Goal: Task Accomplishment & Management: Manage account settings

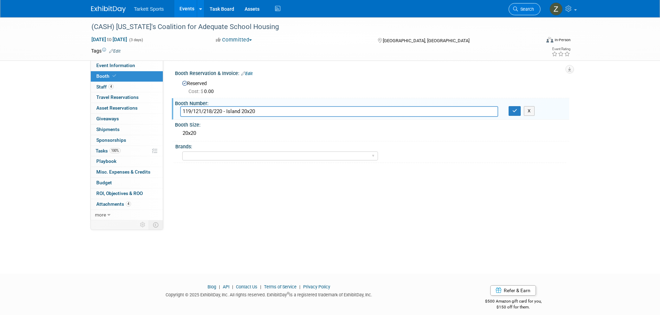
click at [521, 7] on span "Search" at bounding box center [526, 9] width 16 height 5
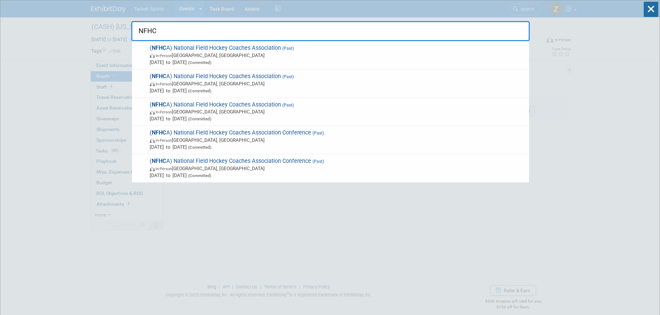
type input "NFHCA"
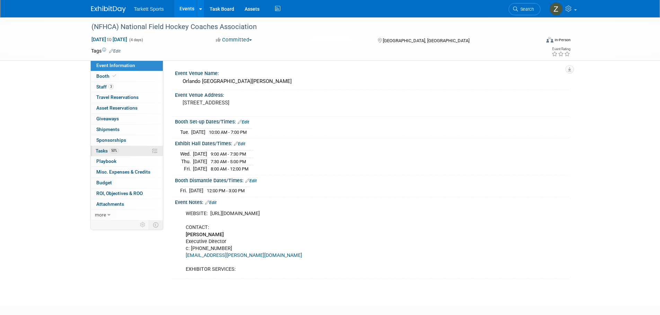
click at [121, 152] on link "50% Tasks 50%" at bounding box center [127, 151] width 72 height 10
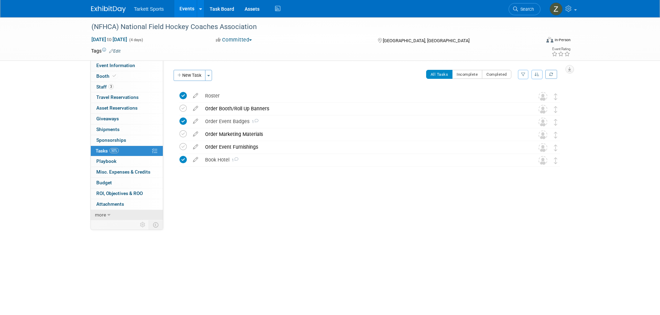
click at [108, 217] on icon at bounding box center [108, 215] width 3 height 5
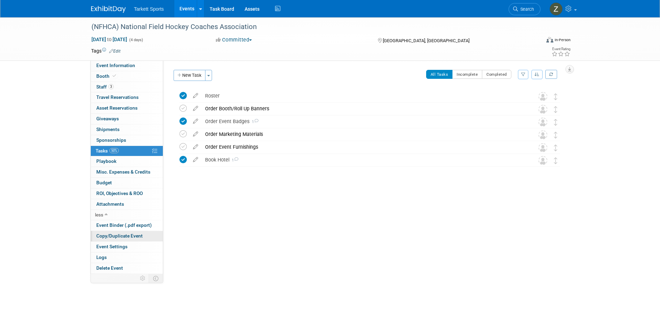
click at [108, 236] on span "Copy/Duplicate Event" at bounding box center [119, 236] width 46 height 6
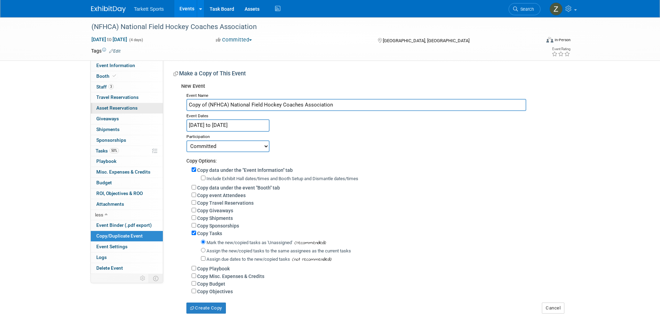
drag, startPoint x: 207, startPoint y: 106, endPoint x: 159, endPoint y: 105, distance: 48.1
click at [159, 105] on div "Event Information Event Info Booth Booth 3 Staff 3 Staff 0 Travel Reservations …" at bounding box center [330, 165] width 488 height 297
type input "(NFHCA) National Field Hockey Coaches Association"
click at [220, 126] on input "Jan 14, 2025 to Jan 17, 2025" at bounding box center [227, 125] width 83 height 12
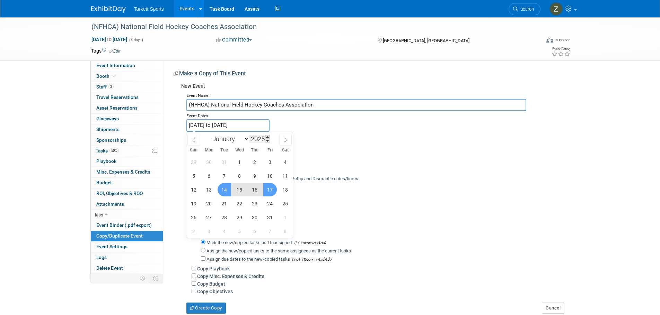
click at [268, 136] on span at bounding box center [267, 137] width 5 height 4
type input "2026"
click at [221, 191] on span "13" at bounding box center [224, 190] width 14 height 14
click at [265, 190] on span "16" at bounding box center [270, 190] width 14 height 14
type input "[DATE] to [DATE]"
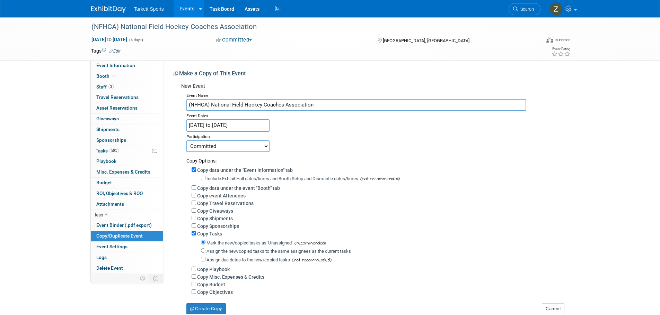
click at [213, 254] on label "Assign the new/copied tasks to the same assignees as the current tasks" at bounding box center [278, 251] width 144 height 5
click at [205, 253] on input "Assign the new/copied tasks to the same assignees as the current tasks" at bounding box center [203, 251] width 5 height 5
radio input "true"
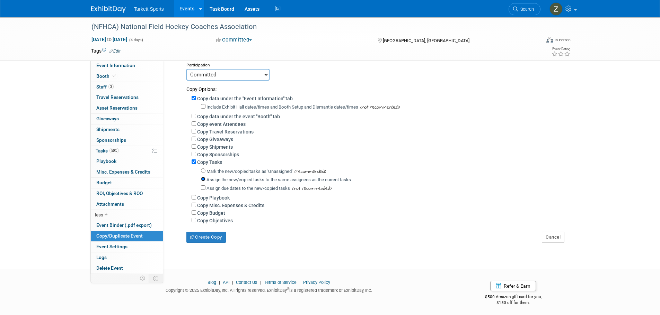
scroll to position [78, 0]
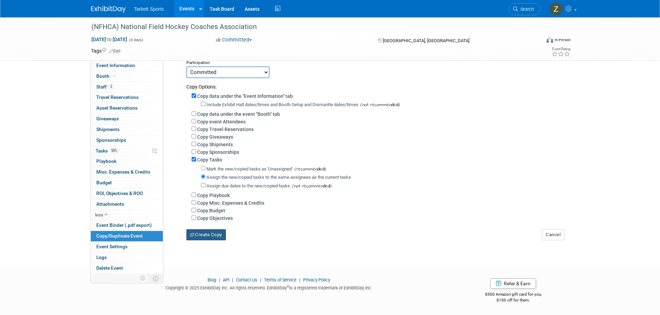
click at [206, 240] on button "Create Copy" at bounding box center [205, 235] width 39 height 11
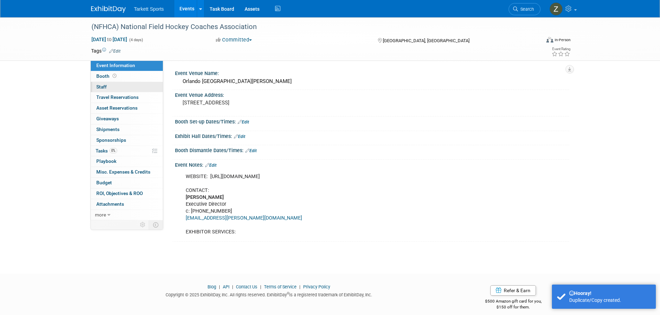
click at [105, 87] on span "Staff 0" at bounding box center [101, 87] width 10 height 6
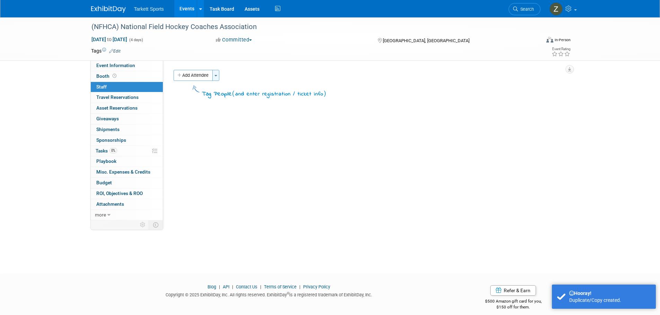
click at [215, 74] on button "Toggle Dropdown" at bounding box center [215, 75] width 7 height 11
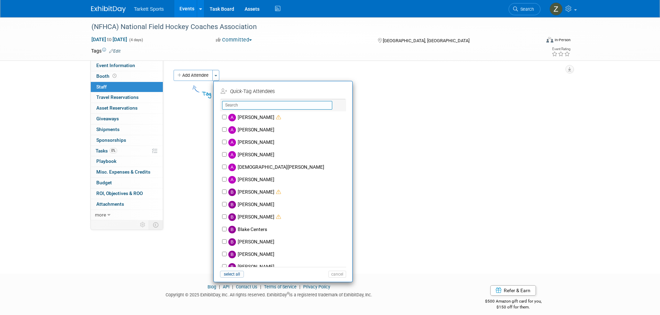
click at [238, 105] on input "text" at bounding box center [277, 105] width 110 height 9
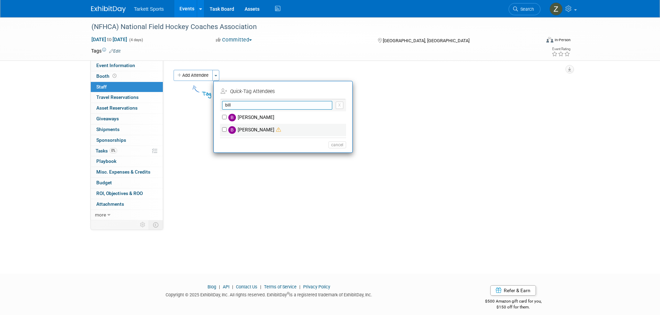
type input "bill"
click at [239, 128] on label "[PERSON_NAME]" at bounding box center [287, 130] width 122 height 12
click at [226, 128] on input "[PERSON_NAME]" at bounding box center [224, 129] width 5 height 5
checkbox input "true"
click at [234, 106] on input "bill" at bounding box center [277, 105] width 110 height 9
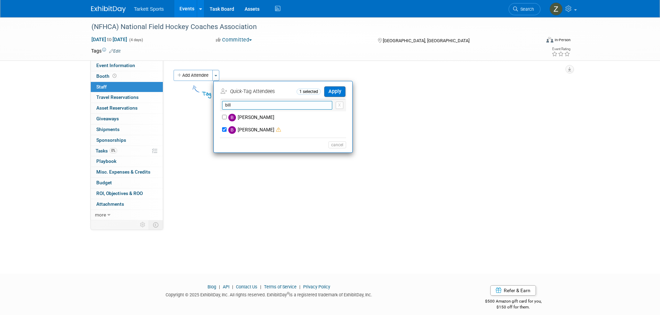
click at [234, 106] on input "bill" at bounding box center [277, 105] width 110 height 9
type input "megan"
click at [237, 131] on label "[PERSON_NAME]" at bounding box center [287, 130] width 122 height 12
click at [226, 131] on input "[PERSON_NAME]" at bounding box center [224, 129] width 5 height 5
checkbox input "true"
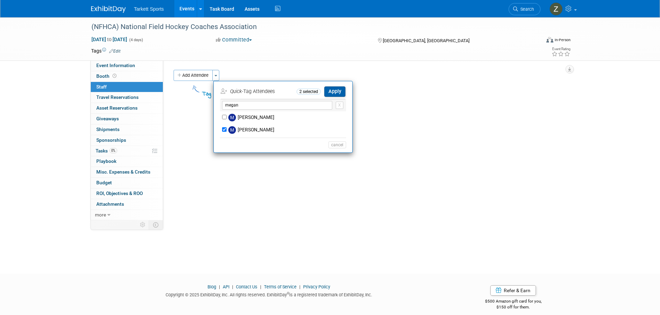
click at [335, 90] on button "Apply" at bounding box center [334, 92] width 21 height 10
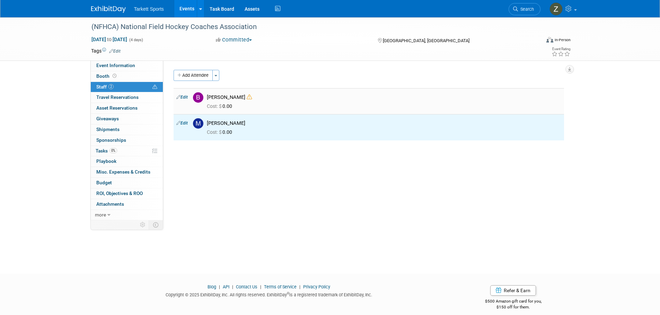
click at [247, 98] on icon at bounding box center [249, 97] width 5 height 5
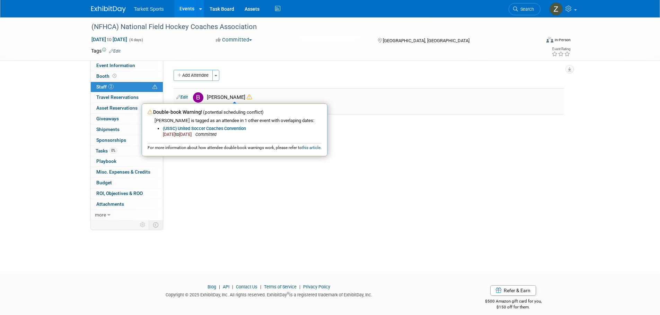
click at [247, 98] on icon at bounding box center [249, 97] width 5 height 5
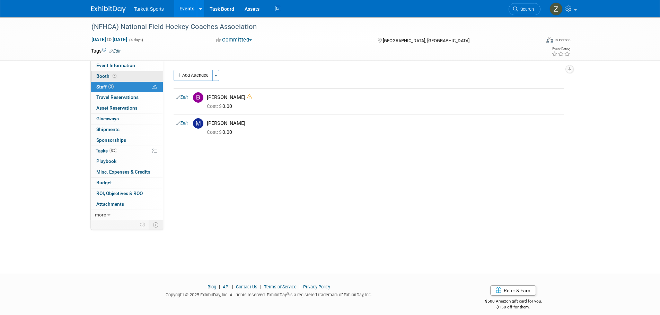
click at [106, 78] on span "Booth" at bounding box center [106, 76] width 21 height 6
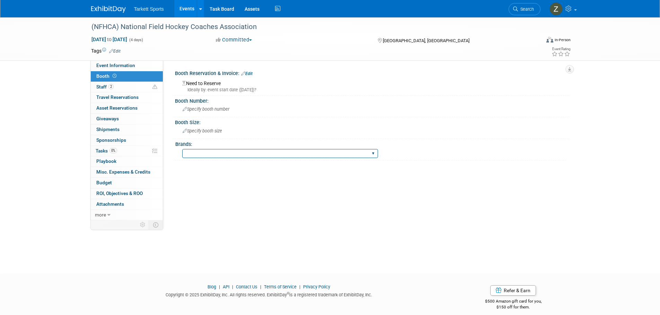
click at [210, 152] on select "FieldTurf FieldTurf, Classic Turf FieldTurf, [PERSON_NAME][GEOGRAPHIC_DATA], In…" at bounding box center [280, 153] width 196 height 9
select select "FieldTurf"
click at [182, 149] on select "FieldTurf FieldTurf, Classic Turf FieldTurf, [PERSON_NAME][GEOGRAPHIC_DATA], In…" at bounding box center [280, 153] width 196 height 9
click at [249, 72] on link "Edit" at bounding box center [246, 73] width 11 height 5
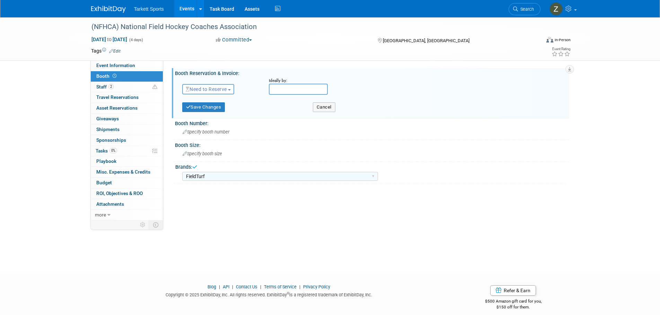
click at [214, 91] on span "Need to Reserve" at bounding box center [206, 90] width 41 height 6
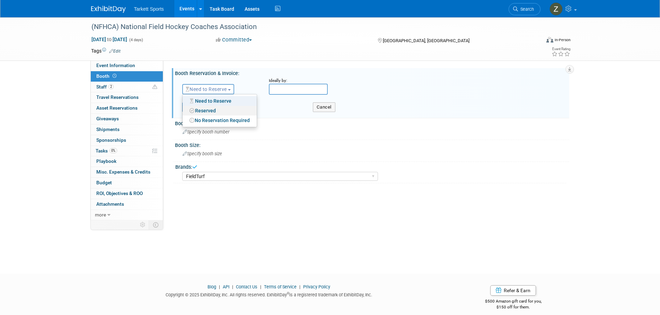
click at [205, 108] on link "Reserved" at bounding box center [220, 111] width 74 height 10
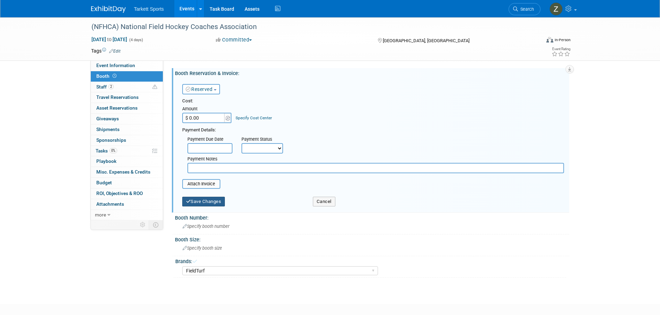
drag, startPoint x: 205, startPoint y: 194, endPoint x: 205, endPoint y: 203, distance: 9.0
click at [205, 198] on div "Save Changes" at bounding box center [242, 200] width 131 height 14
click at [205, 204] on button "Save Changes" at bounding box center [203, 202] width 43 height 10
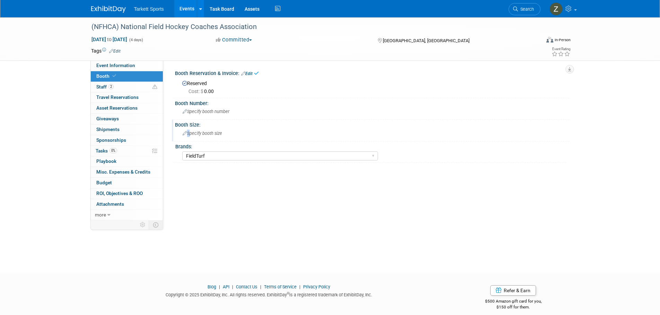
click at [187, 137] on div "Specify booth size" at bounding box center [372, 133] width 384 height 11
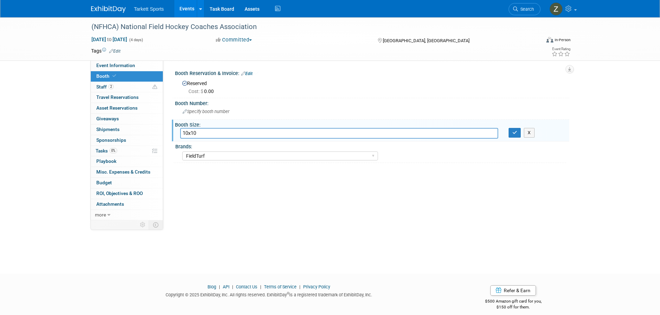
type input "10x10"
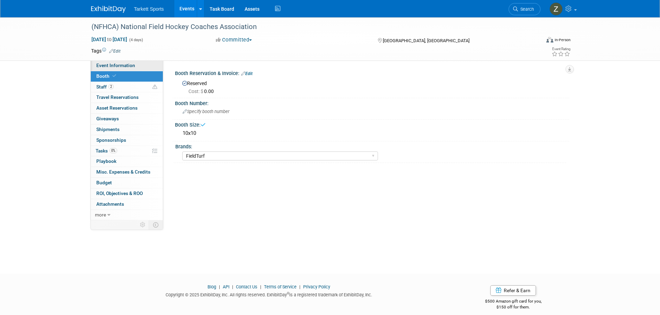
click at [131, 62] on link "Event Information" at bounding box center [127, 66] width 72 height 10
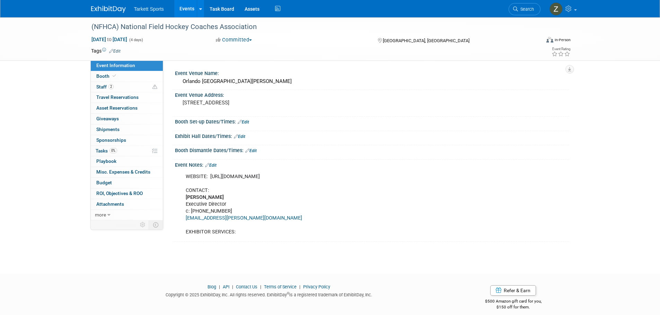
click at [245, 121] on link "Edit" at bounding box center [243, 122] width 11 height 5
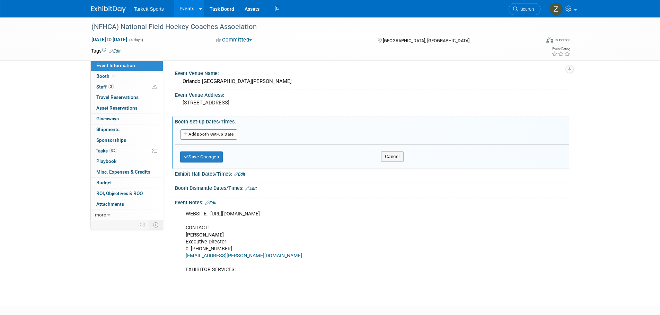
click at [215, 140] on div "Add Another Booth Set-up Date" at bounding box center [372, 134] width 394 height 13
click at [213, 135] on button "Add Another Booth Set-up Date" at bounding box center [208, 135] width 57 height 10
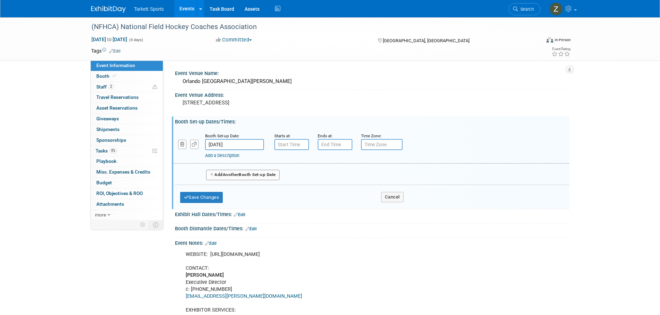
click at [234, 141] on input "Jan 13, 2026" at bounding box center [234, 144] width 59 height 11
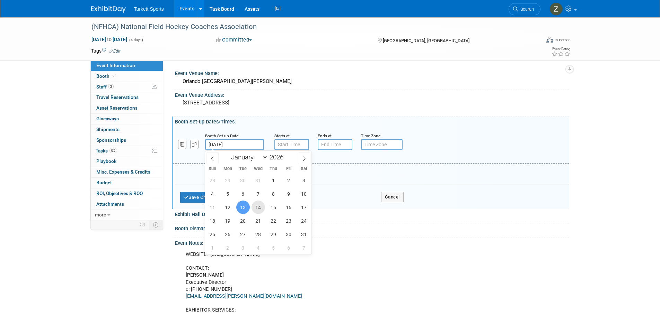
click at [258, 208] on span "14" at bounding box center [258, 208] width 14 height 14
type input "Jan 14, 2026"
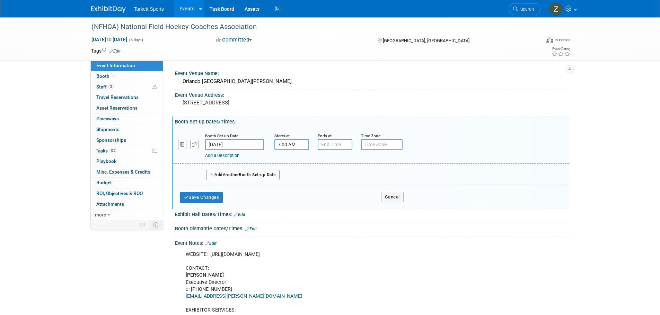
click at [288, 146] on input "7:00 AM" at bounding box center [291, 144] width 35 height 11
click at [290, 162] on span at bounding box center [290, 162] width 12 height 12
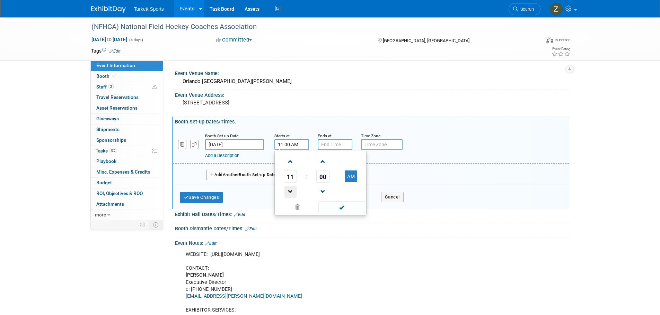
click at [295, 192] on span at bounding box center [290, 192] width 12 height 12
type input "10:00 AM"
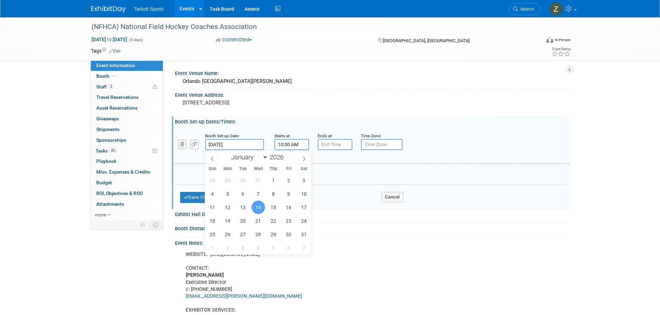
click at [241, 146] on input "Jan 14, 2026" at bounding box center [234, 144] width 59 height 11
click at [243, 203] on span "13" at bounding box center [243, 208] width 14 height 14
type input "Jan 13, 2026"
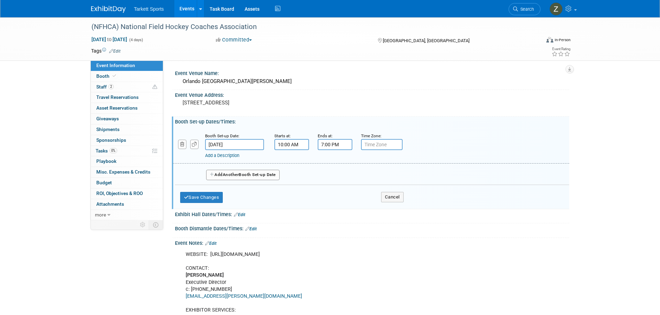
click at [325, 143] on input "7:00 PM" at bounding box center [335, 144] width 35 height 11
click at [334, 175] on span "07" at bounding box center [333, 176] width 13 height 12
click at [336, 181] on td "04" at bounding box center [330, 180] width 22 height 19
click at [365, 180] on span "00" at bounding box center [365, 176] width 13 height 12
click at [370, 184] on td "30" at bounding box center [375, 180] width 22 height 19
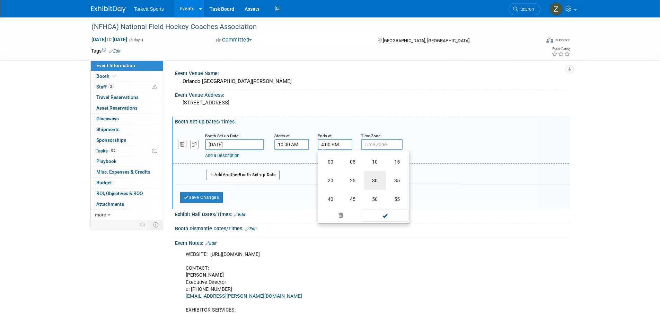
type input "4:30 PM"
click at [206, 198] on button "Save Changes" at bounding box center [201, 197] width 43 height 11
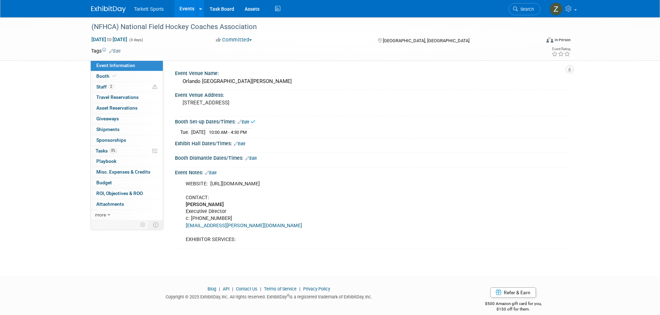
click at [244, 144] on link "Edit" at bounding box center [239, 144] width 11 height 5
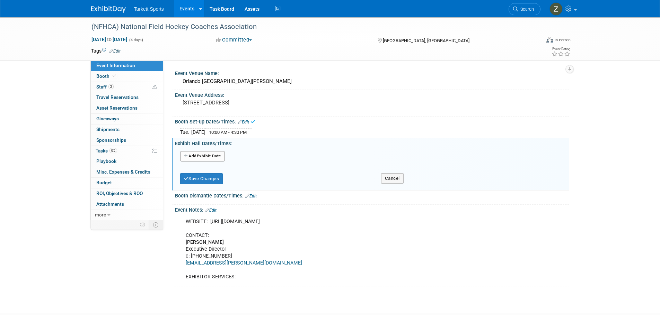
click at [205, 155] on button "Add Another Exhibit Date" at bounding box center [202, 156] width 45 height 10
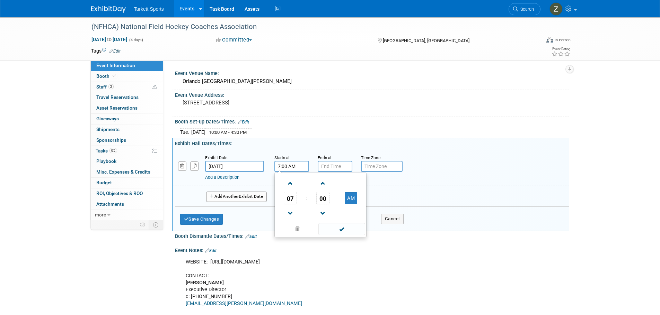
click at [276, 164] on input "7:00 AM" at bounding box center [291, 166] width 35 height 11
click at [291, 202] on span "07" at bounding box center [290, 198] width 13 height 12
click at [308, 204] on td "05" at bounding box center [309, 202] width 22 height 19
click at [318, 200] on span "00" at bounding box center [322, 198] width 13 height 12
click at [324, 204] on td "30" at bounding box center [331, 202] width 22 height 19
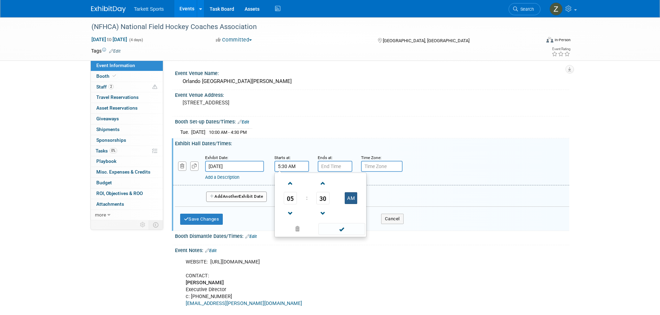
click at [346, 196] on button "AM" at bounding box center [351, 199] width 12 height 12
type input "5:30 PM"
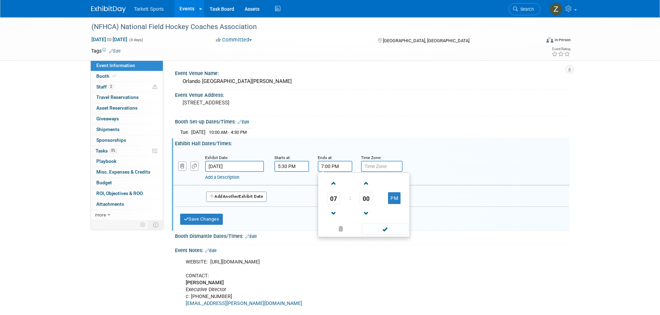
click at [336, 171] on input "7:00 PM" at bounding box center [335, 166] width 35 height 11
click at [329, 183] on span at bounding box center [334, 184] width 12 height 12
click at [332, 214] on span at bounding box center [334, 214] width 12 height 12
click at [369, 198] on span "00" at bounding box center [365, 198] width 13 height 12
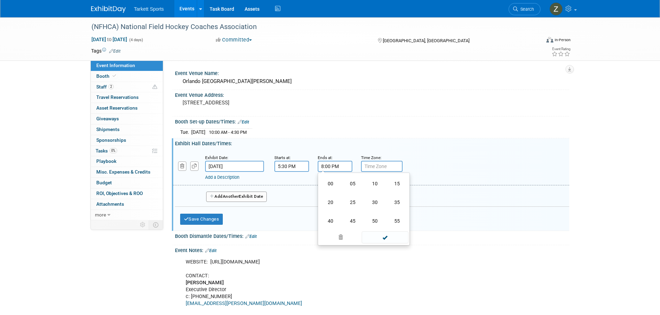
drag, startPoint x: 369, startPoint y: 207, endPoint x: 362, endPoint y: 206, distance: 7.0
click at [369, 206] on td "30" at bounding box center [375, 202] width 22 height 19
type input "8:30 PM"
click at [231, 199] on button "Add Another Exhibit Date" at bounding box center [236, 197] width 61 height 10
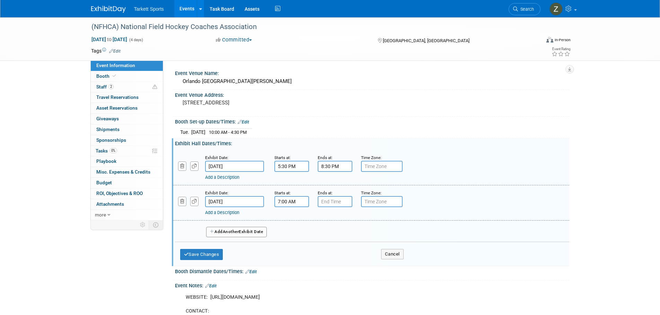
click at [284, 205] on input "7:00 AM" at bounding box center [291, 201] width 35 height 11
click at [317, 233] on span "00" at bounding box center [322, 234] width 13 height 12
drag, startPoint x: 325, startPoint y: 236, endPoint x: 325, endPoint y: 230, distance: 6.2
click at [325, 237] on td "30" at bounding box center [331, 238] width 22 height 19
type input "7:30 AM"
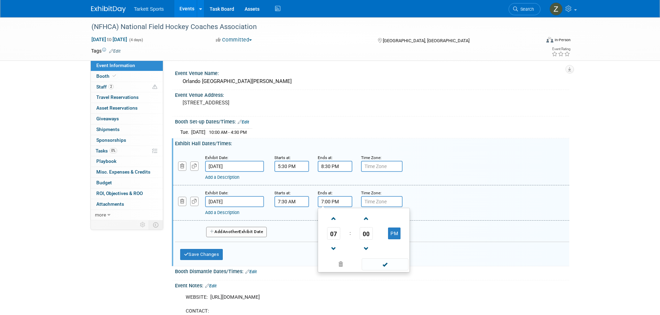
click at [327, 202] on input "7:00 PM" at bounding box center [335, 201] width 35 height 11
click at [333, 218] on span at bounding box center [334, 219] width 12 height 12
click at [372, 236] on span "00" at bounding box center [365, 234] width 13 height 12
click at [372, 238] on td "30" at bounding box center [375, 238] width 22 height 19
type input "8:30 PM"
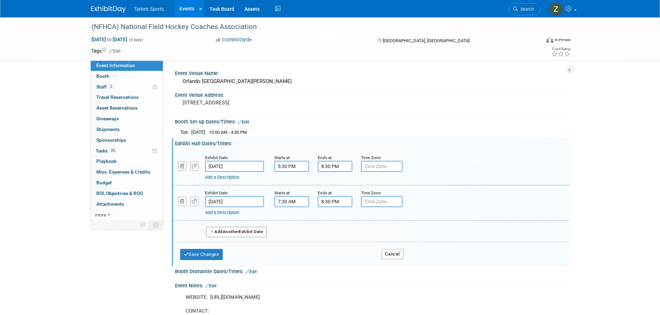
click at [221, 230] on button "Add Another Exhibit Date" at bounding box center [236, 232] width 61 height 10
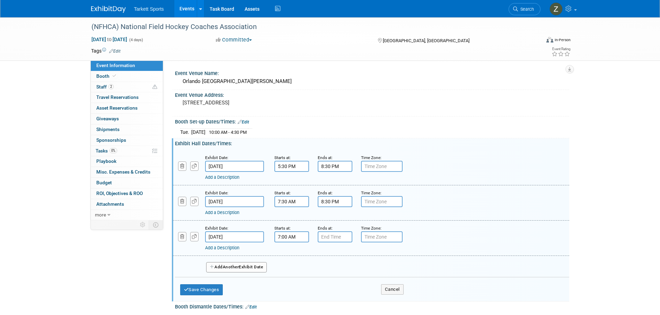
click at [277, 239] on input "7:00 AM" at bounding box center [291, 237] width 35 height 11
click at [319, 267] on span "00" at bounding box center [322, 269] width 13 height 12
click at [328, 278] on td "30" at bounding box center [331, 273] width 22 height 19
type input "7:30 AM"
click at [331, 232] on input "7:00 PM" at bounding box center [335, 237] width 35 height 11
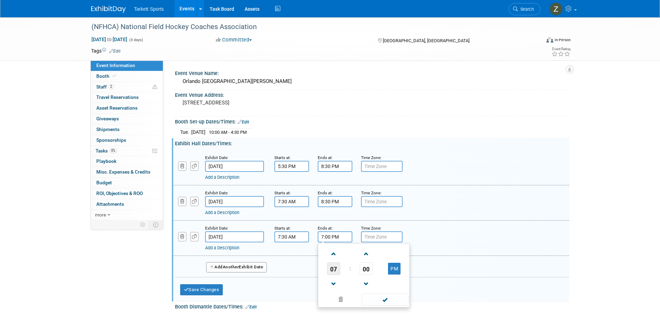
click at [331, 275] on span "07" at bounding box center [333, 269] width 13 height 12
click at [347, 257] on td "01" at bounding box center [352, 254] width 22 height 19
click at [357, 270] on td "00" at bounding box center [366, 269] width 29 height 12
click at [371, 266] on span "00" at bounding box center [365, 269] width 13 height 12
click at [366, 273] on td "30" at bounding box center [375, 273] width 22 height 19
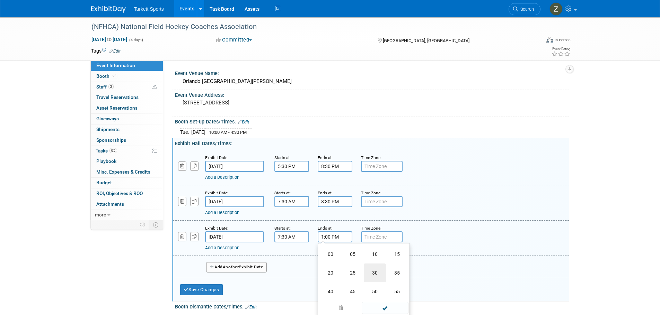
type input "1:30 PM"
click at [218, 292] on button "Save Changes" at bounding box center [201, 290] width 43 height 11
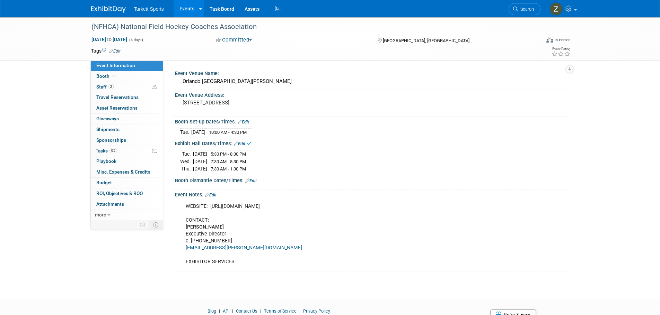
click at [254, 180] on link "Edit" at bounding box center [250, 181] width 11 height 5
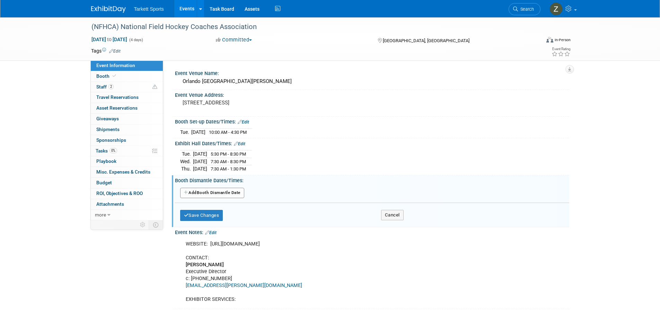
click at [242, 188] on button "Add Another Booth Dismantle Date" at bounding box center [212, 193] width 64 height 10
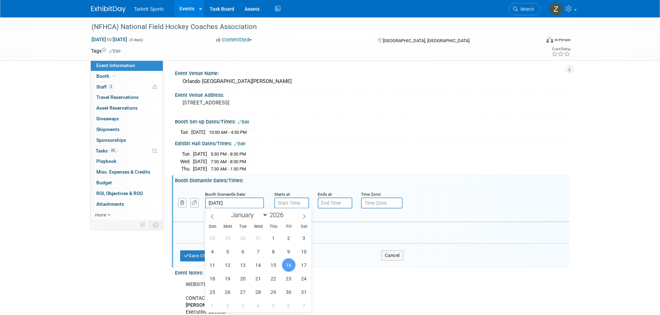
click at [223, 205] on input "Jan 16, 2026" at bounding box center [234, 203] width 59 height 11
click at [270, 268] on span "15" at bounding box center [274, 266] width 14 height 14
type input "Jan 15, 2026"
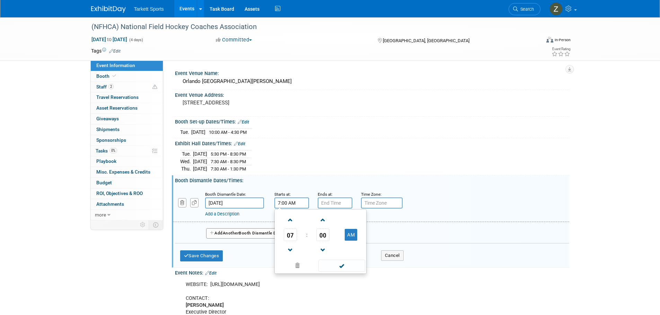
click at [298, 205] on input "7:00 AM" at bounding box center [291, 203] width 35 height 11
click at [289, 232] on span "07" at bounding box center [290, 235] width 13 height 12
click at [299, 221] on td "01" at bounding box center [309, 220] width 22 height 19
click at [320, 239] on span "00" at bounding box center [322, 235] width 13 height 12
click at [323, 240] on td "30" at bounding box center [331, 239] width 22 height 19
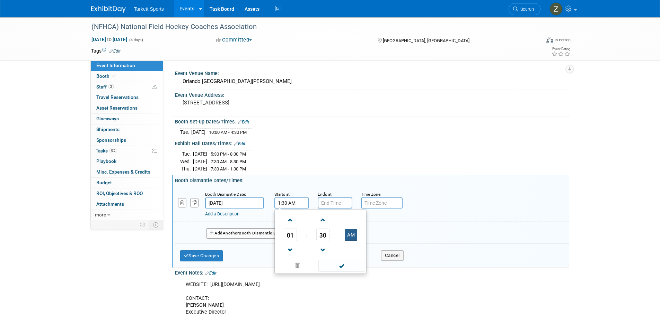
click at [345, 232] on button "AM" at bounding box center [351, 235] width 12 height 12
type input "1:30 PM"
click at [336, 207] on input "7:00 PM" at bounding box center [335, 203] width 35 height 11
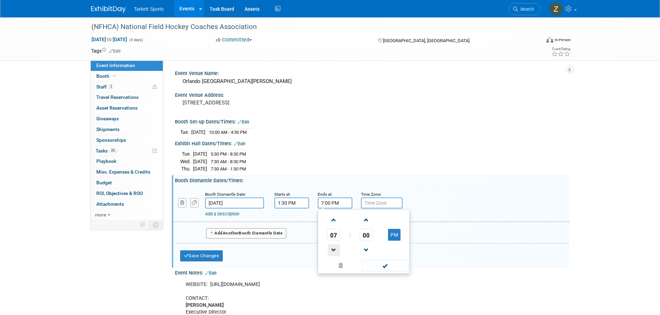
click at [334, 247] on span at bounding box center [334, 251] width 12 height 12
type input "4:00 PM"
click at [215, 257] on button "Save Changes" at bounding box center [201, 256] width 43 height 11
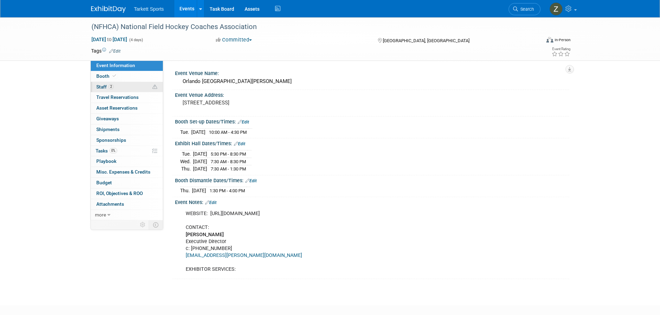
click at [121, 86] on link "2 Staff 2" at bounding box center [127, 87] width 72 height 10
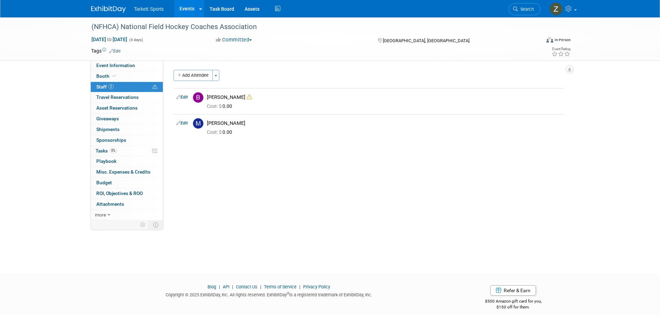
click at [202, 80] on button "Add Attendee" at bounding box center [193, 75] width 39 height 11
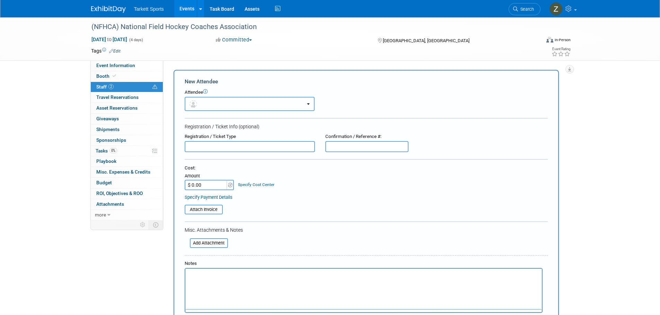
click at [214, 106] on button "button" at bounding box center [250, 104] width 130 height 14
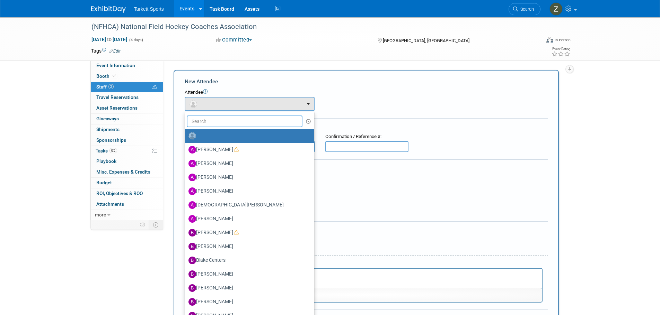
click at [216, 122] on input "text" at bounding box center [245, 122] width 116 height 12
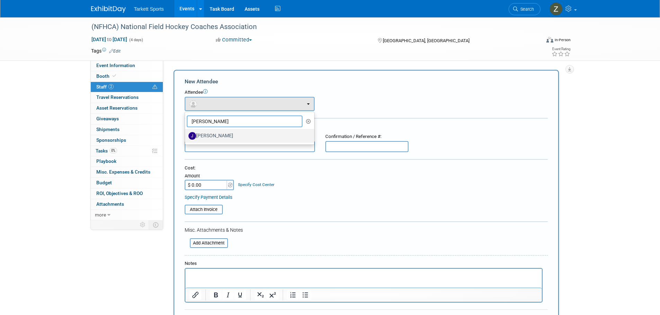
type input "Shana"
click at [216, 137] on label "[PERSON_NAME]" at bounding box center [247, 136] width 119 height 11
click at [186, 137] on input "[PERSON_NAME]" at bounding box center [183, 135] width 5 height 5
select select "04b7625c-f219-4fa3-b1c1-50134fd60c21"
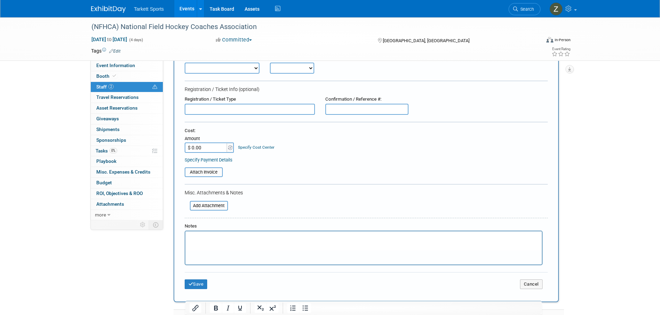
scroll to position [189, 0]
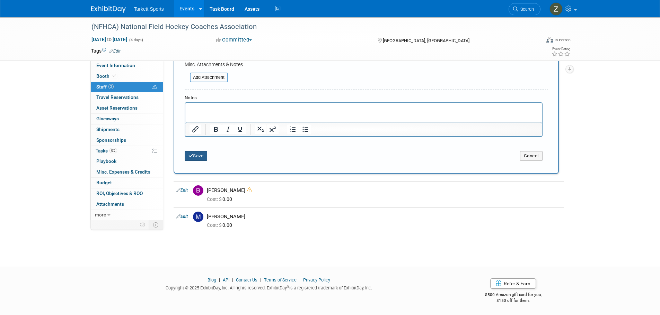
click at [196, 158] on button "Save" at bounding box center [196, 156] width 23 height 10
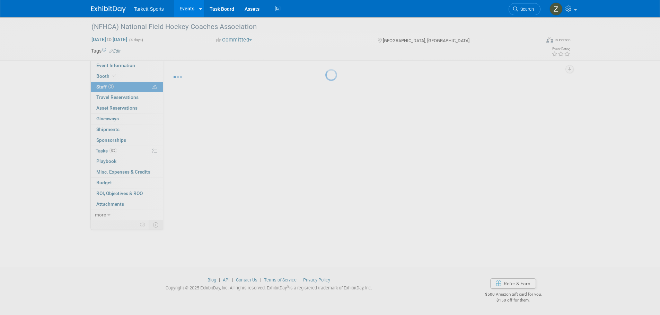
scroll to position [7, 0]
click at [126, 149] on body "Tarkett Sports Events Add Event Bulk Upload Events Shareable Event Boards Recen…" at bounding box center [330, 150] width 660 height 315
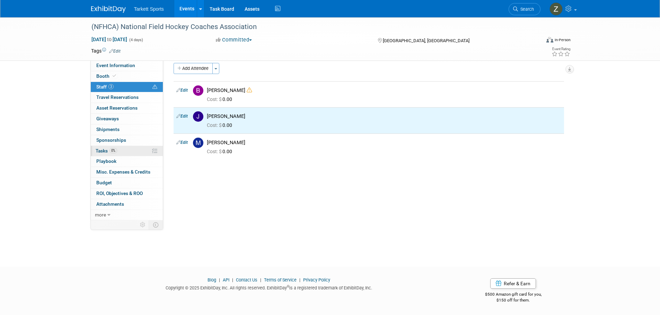
click at [126, 149] on link "0% Tasks 0%" at bounding box center [127, 151] width 72 height 10
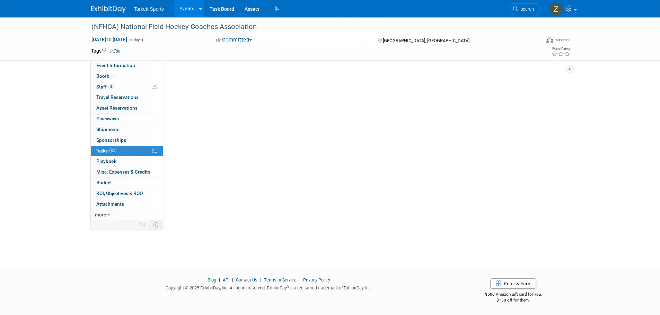
scroll to position [0, 0]
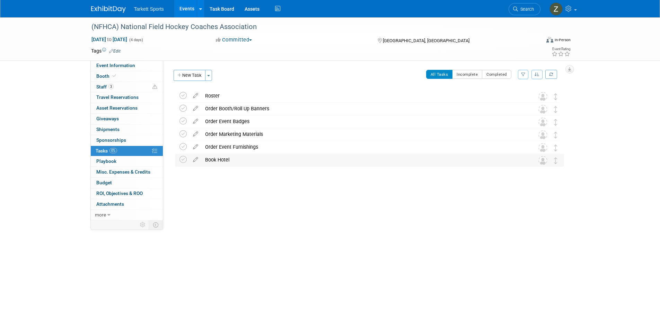
click at [233, 160] on div "Book Hotel" at bounding box center [363, 160] width 323 height 12
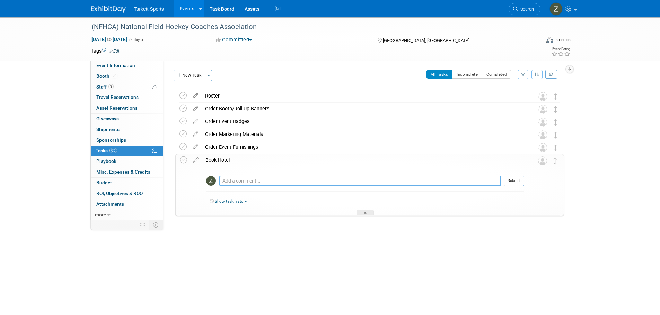
click at [232, 180] on textarea at bounding box center [360, 181] width 282 height 10
click at [285, 180] on textarea "(3) Rooms booked at the" at bounding box center [360, 181] width 282 height 10
paste textarea "Orlando Marriott Lake Mary 1501 International Parkway Lake Mary , FL 32746"
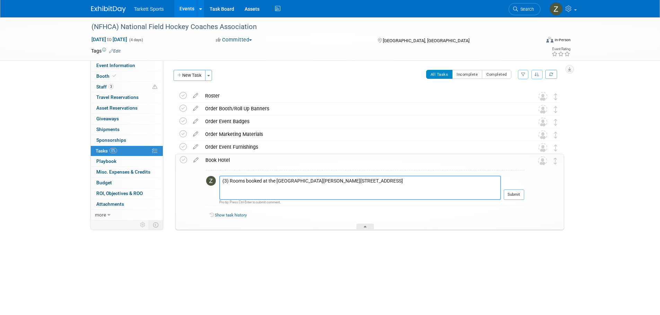
click at [222, 190] on textarea "(3) Rooms booked at the Orlando Marriott Lake Mary 1501 International Parkway L…" at bounding box center [360, 188] width 282 height 24
click at [272, 196] on textarea "(3) Rooms booked at the Orlando Marriott Lake Mary (1501 International Parkway …" at bounding box center [360, 188] width 282 height 24
click at [223, 193] on textarea "(3) Rooms booked at the Orlando Marriott Lake Mary (1501 International Parkway …" at bounding box center [360, 188] width 282 height 24
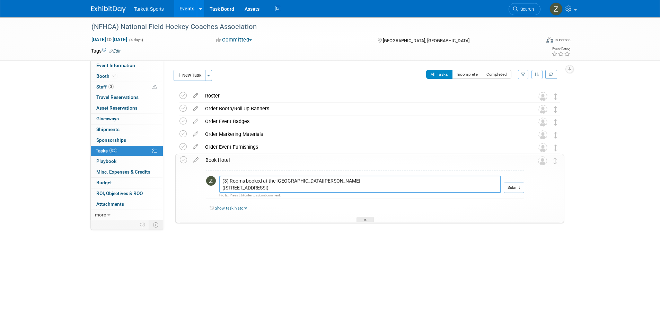
click at [221, 184] on textarea "(3) Rooms booked at the Orlando Marriott Lake Mary (1501 International Parkway …" at bounding box center [360, 184] width 282 height 17
click at [220, 186] on textarea "(3) Rooms booked at the Orlando Marriott Lake Mary (1501 International Parkway …" at bounding box center [360, 184] width 282 height 17
click at [465, 178] on textarea "(3) Rooms booked at the Orlando Marriott Lake Mary - (1501 International Parkwa…" at bounding box center [360, 181] width 282 height 10
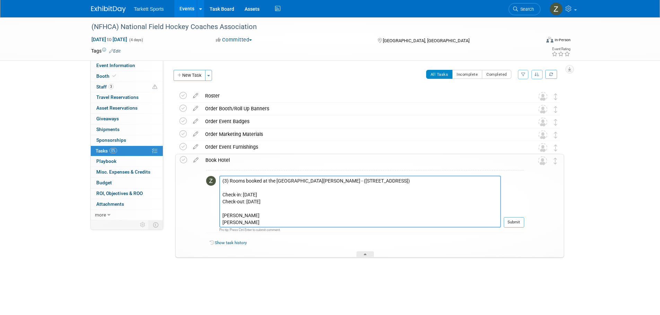
scroll to position [6, 0]
click at [301, 213] on textarea "(3) Rooms booked at the Orlando Marriott Lake Mary - (1501 International Parkwa…" at bounding box center [360, 202] width 282 height 52
paste textarea "Acknowledgment number: ZZHRKV2O"
type textarea "(3) Rooms booked at the Orlando Marriott Lake Mary - (1501 International Parkwa…"
click at [524, 224] on button "Submit" at bounding box center [514, 222] width 20 height 10
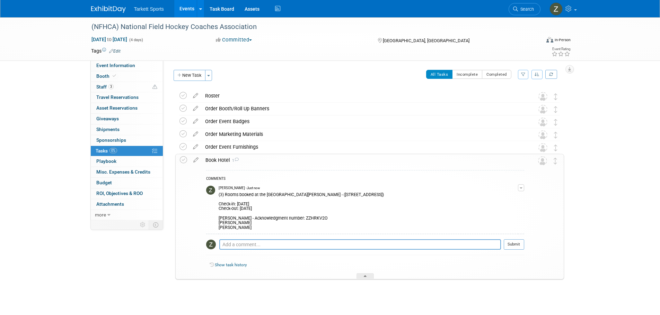
click at [522, 187] on button "button" at bounding box center [521, 188] width 6 height 7
click at [507, 194] on link "Edit Comment" at bounding box center [496, 198] width 55 height 10
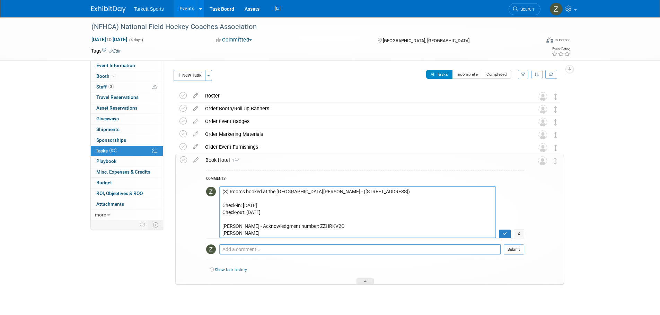
click at [277, 231] on textarea "(3) Rooms booked at the Orlando Marriott Lake Mary - (1501 International Parkwa…" at bounding box center [357, 213] width 277 height 52
paste textarea "Acknowledgment number: YI4GQJ8M"
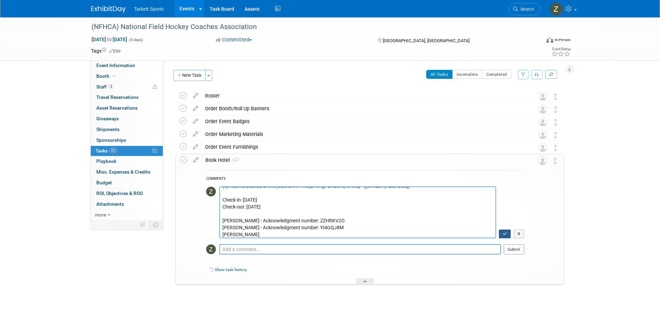
type textarea "(3) Rooms booked at the Orlando Marriott Lake Mary - (1501 International Parkwa…"
click at [504, 233] on icon "button" at bounding box center [505, 234] width 5 height 4
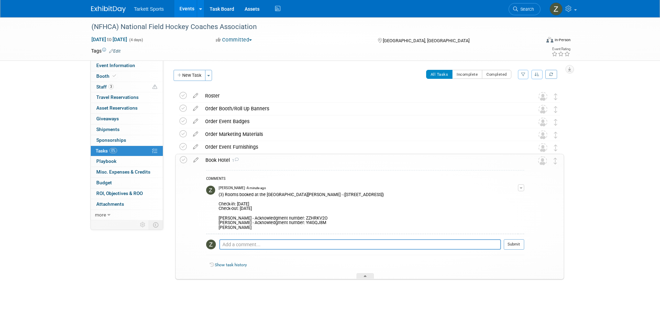
click at [520, 189] on span "button" at bounding box center [520, 188] width 3 height 1
click at [508, 199] on link "Edit Comment" at bounding box center [496, 198] width 55 height 10
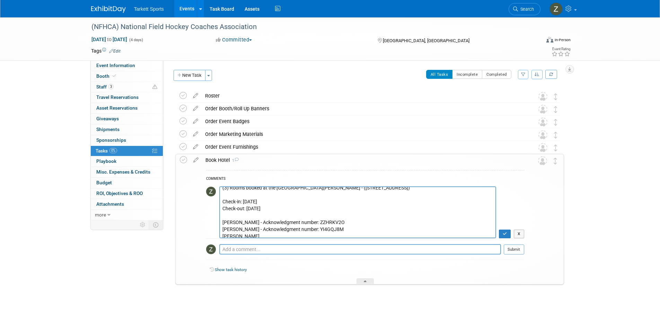
scroll to position [7, 0]
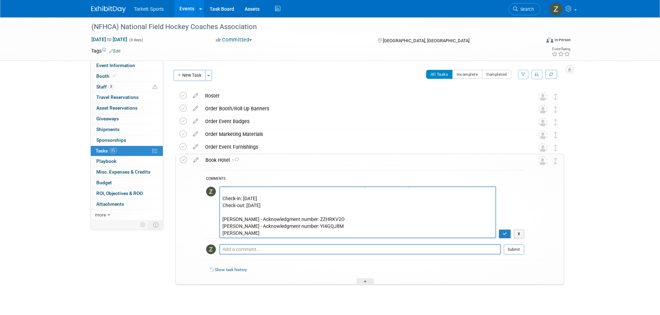
click at [268, 235] on textarea "(3) Rooms booked at the Orlando Marriott Lake Mary - (1501 International Parkwa…" at bounding box center [357, 213] width 277 height 52
type textarea "(3) Rooms booked at the Orlando Marriott Lake Mary - (1501 International Parkwa…"
click at [506, 235] on icon "button" at bounding box center [505, 234] width 5 height 4
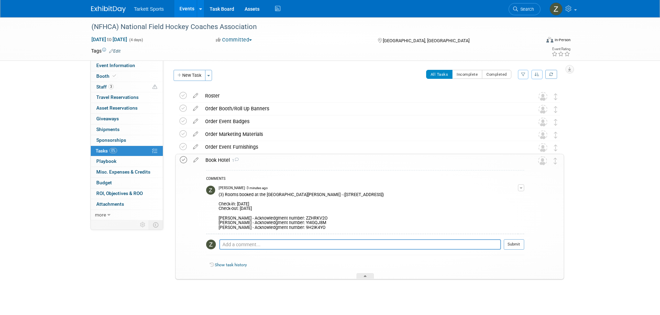
click at [184, 159] on icon at bounding box center [183, 160] width 7 height 7
click at [527, 8] on span "Search" at bounding box center [526, 9] width 16 height 5
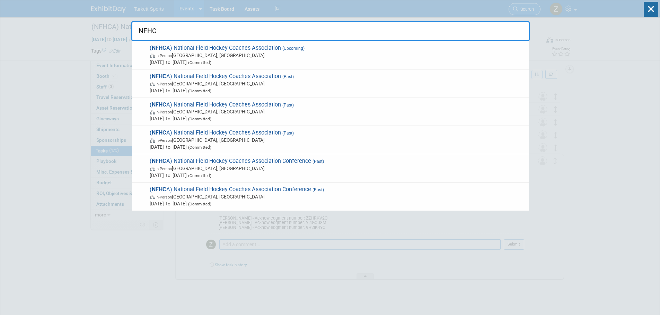
type input "NFHCA"
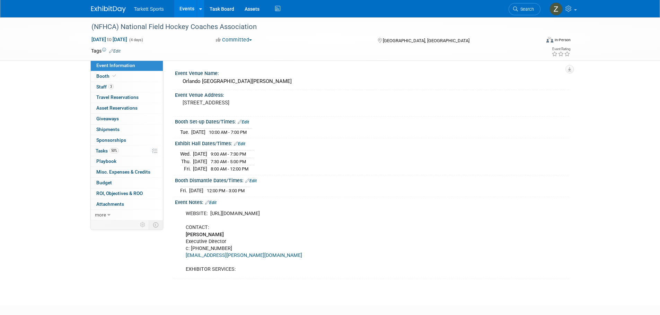
click at [112, 150] on span "50%" at bounding box center [113, 150] width 9 height 5
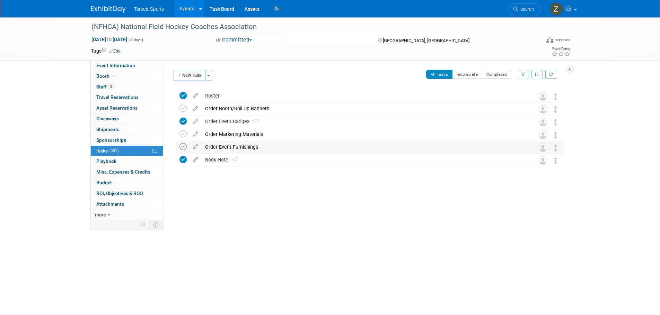
click at [186, 146] on icon at bounding box center [182, 146] width 7 height 7
click at [181, 136] on icon at bounding box center [182, 134] width 7 height 7
click at [181, 109] on icon at bounding box center [182, 108] width 7 height 7
click at [216, 123] on div "Order Event Badges 1" at bounding box center [363, 122] width 323 height 12
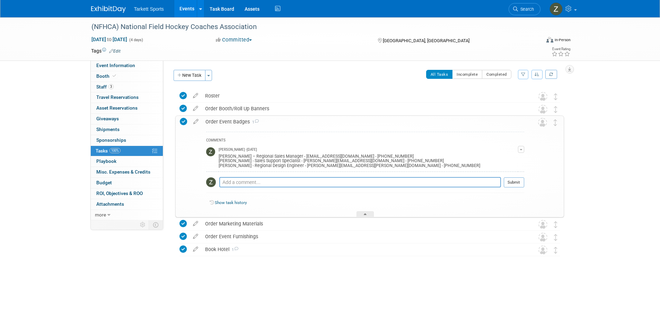
click at [216, 123] on div "Order Event Badges 1" at bounding box center [363, 122] width 322 height 12
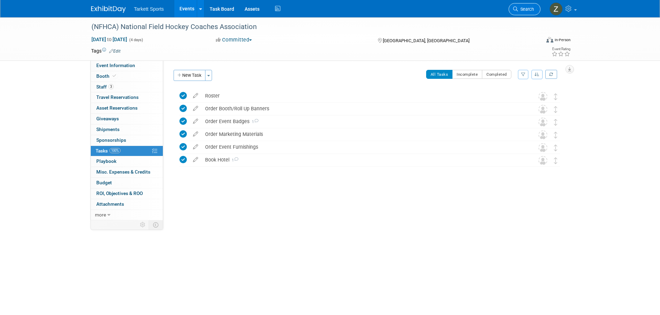
click at [511, 12] on link "Search" at bounding box center [524, 9] width 32 height 12
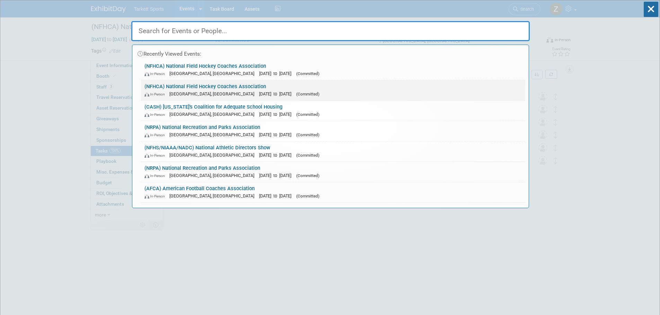
click at [259, 95] on span "[DATE] to [DATE]" at bounding box center [277, 93] width 36 height 5
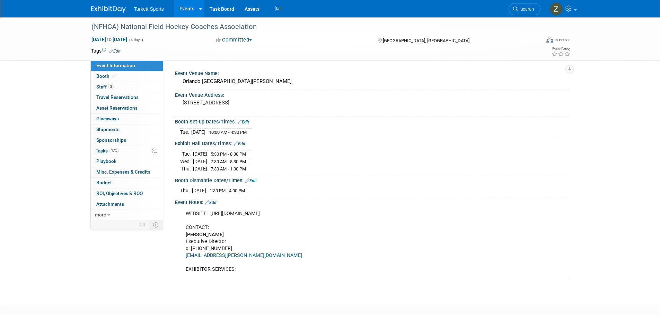
click at [116, 86] on link "3 Staff 3" at bounding box center [127, 87] width 72 height 10
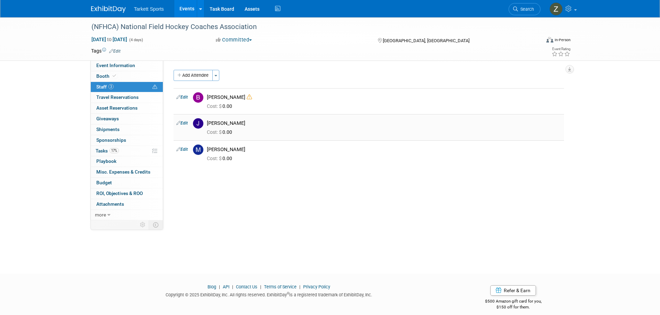
click at [184, 124] on link "Edit" at bounding box center [181, 123] width 11 height 5
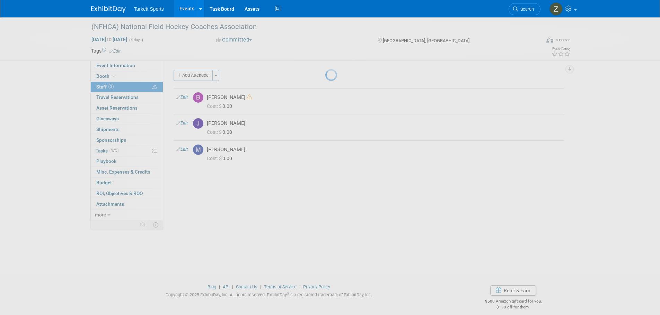
select select "04b7625c-f219-4fa3-b1c1-50134fd60c21"
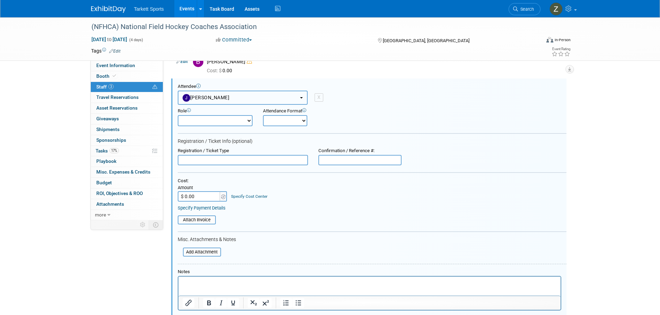
click at [204, 93] on button "[PERSON_NAME]" at bounding box center [243, 98] width 130 height 14
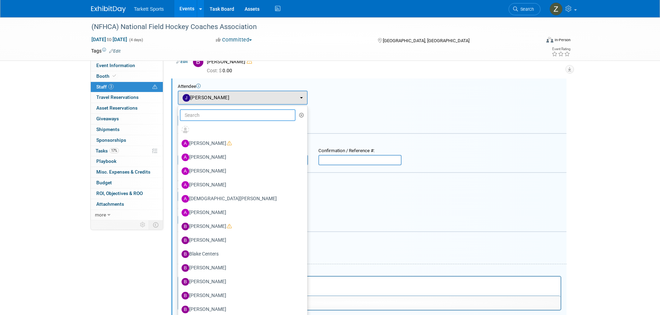
click at [203, 115] on input "text" at bounding box center [238, 115] width 116 height 12
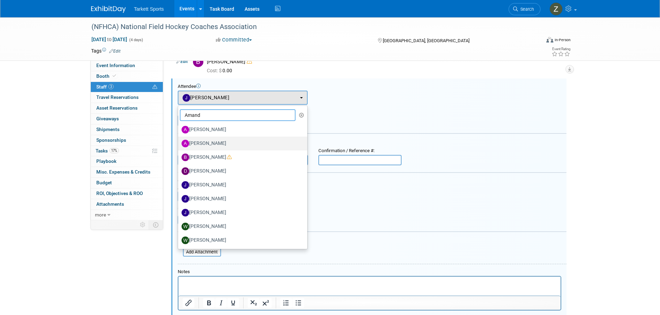
type input "Amanda"
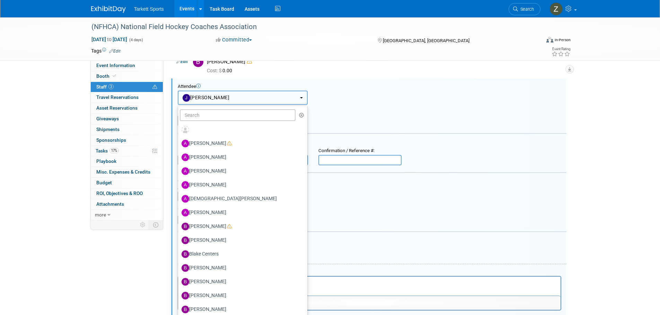
click at [214, 95] on span "[PERSON_NAME]" at bounding box center [206, 98] width 47 height 6
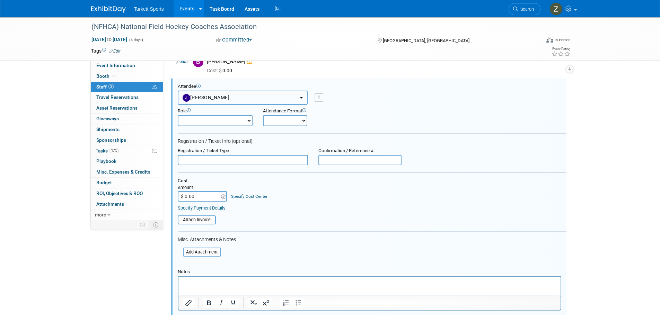
click at [214, 98] on span "[PERSON_NAME]" at bounding box center [206, 98] width 47 height 6
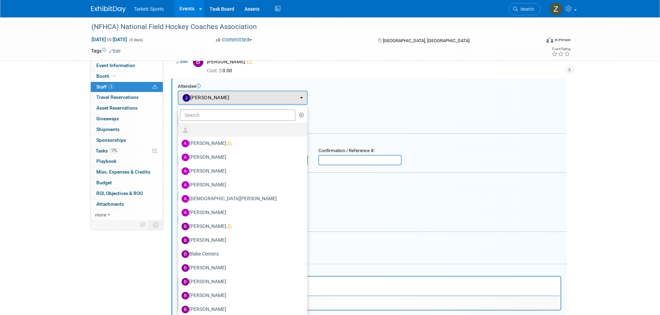
click at [205, 133] on label at bounding box center [240, 129] width 119 height 11
click at [179, 131] on input "radio" at bounding box center [177, 129] width 5 height 5
select select
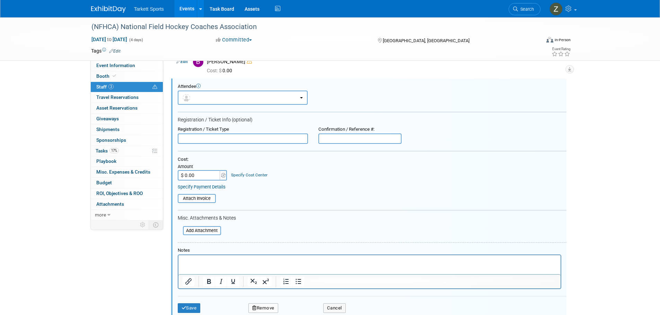
click at [248, 264] on p "Rich Text Area. Press ALT-0 for help." at bounding box center [369, 261] width 374 height 7
click at [185, 304] on div "Save Remove Cancel" at bounding box center [372, 307] width 389 height 22
click at [185, 304] on button "Save" at bounding box center [189, 309] width 23 height 10
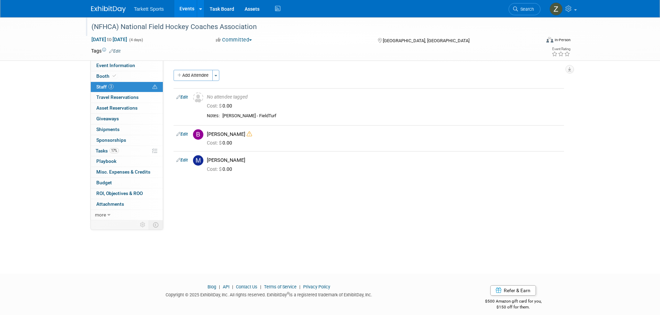
click at [177, 27] on div "(NFHCA) National Field Hockey Coaches Association" at bounding box center [309, 27] width 441 height 12
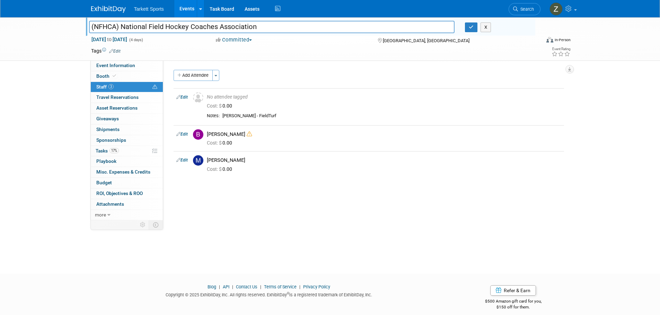
click at [177, 27] on input "(NFHCA) National Field Hockey Coaches Association" at bounding box center [272, 27] width 366 height 12
click at [132, 65] on span "Event Information" at bounding box center [115, 66] width 39 height 6
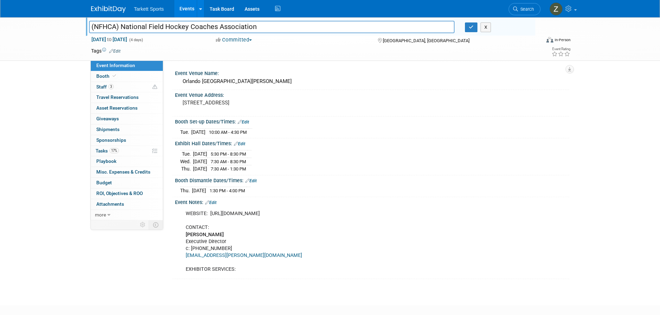
drag, startPoint x: 174, startPoint y: 73, endPoint x: 265, endPoint y: 186, distance: 144.6
click at [265, 186] on div "Event Venue Name: Orlando Marriott Lake Mary Event Venue Address: 1501 Internat…" at bounding box center [369, 173] width 390 height 211
copy div "Event Venue Name: Orlando Marriott Lake Mary Event Venue Address: 1501 Internat…"
click at [522, 11] on span "Search" at bounding box center [526, 9] width 16 height 5
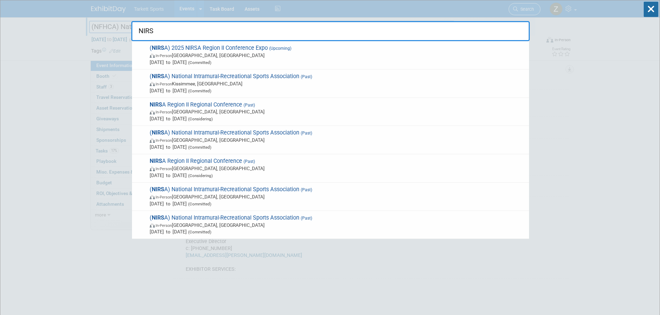
type input "NIRSA"
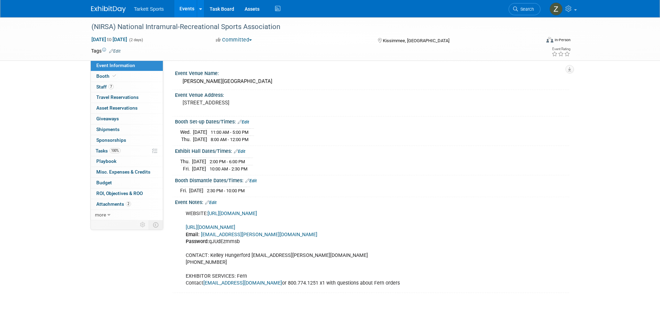
click at [134, 91] on link "7 Staff 7" at bounding box center [127, 87] width 72 height 10
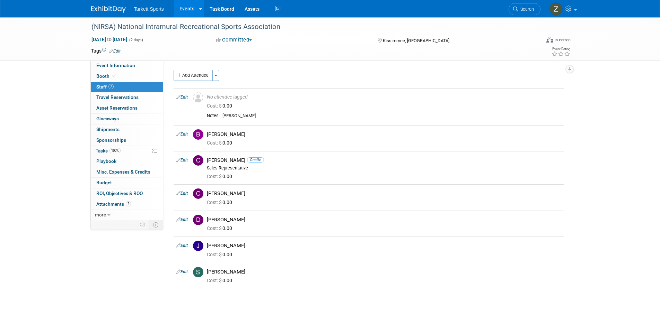
click at [523, 8] on span "Search" at bounding box center [526, 9] width 16 height 5
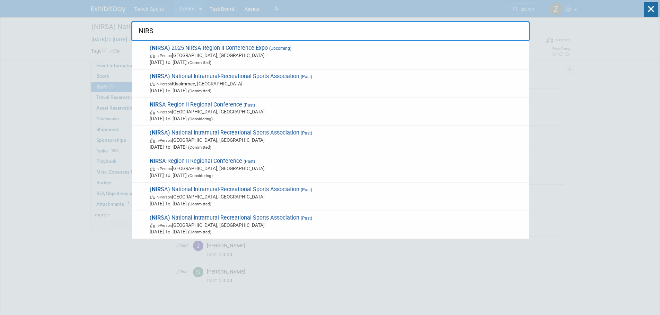
type input "NIRSA"
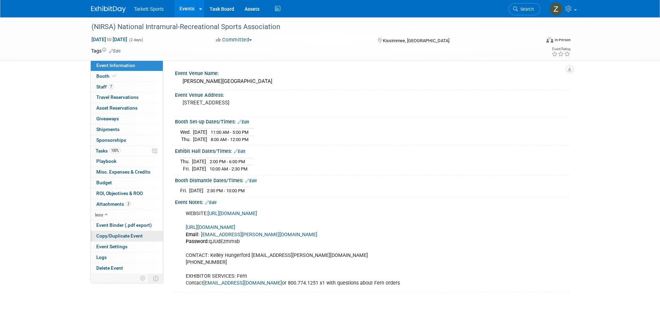
click at [122, 234] on span "Copy/Duplicate Event" at bounding box center [119, 236] width 46 height 6
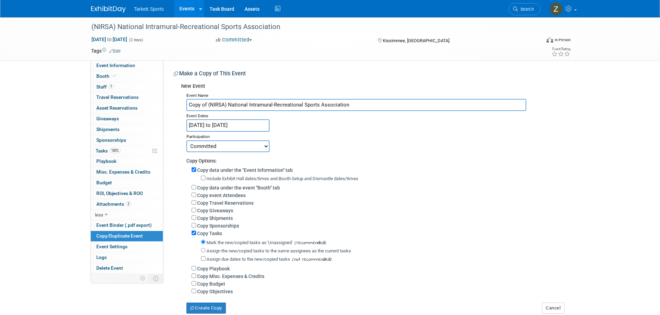
drag, startPoint x: 208, startPoint y: 106, endPoint x: 165, endPoint y: 109, distance: 43.4
click at [165, 109] on div "Event Venue Name: [PERSON_NAME][GEOGRAPHIC_DATA] Event Venue Address: [STREET_A…" at bounding box center [366, 188] width 406 height 254
type input "(NIRSA) National Intramural-Recreational Sports Association"
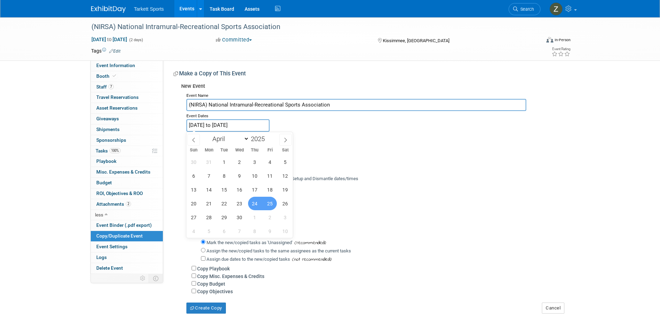
click at [205, 124] on input "[DATE] to [DATE]" at bounding box center [227, 125] width 83 height 12
click at [266, 137] on span at bounding box center [267, 137] width 5 height 4
type input "2026"
click at [243, 176] on span "8" at bounding box center [240, 176] width 14 height 14
click at [287, 175] on span "11" at bounding box center [285, 176] width 14 height 14
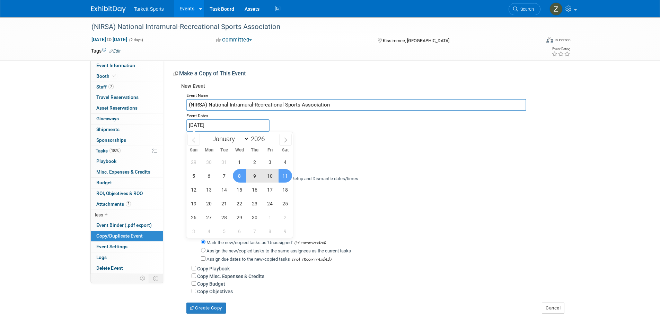
type input "[DATE] to [DATE]"
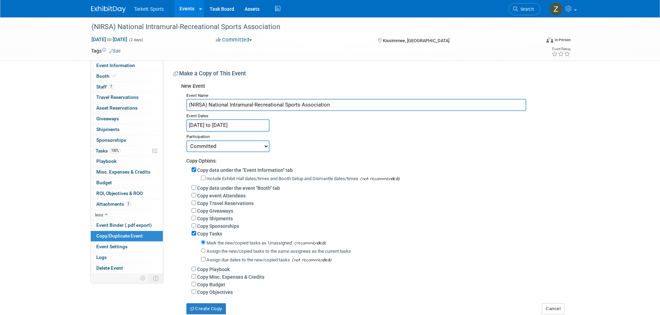
click at [228, 195] on label "Copy event Attendees" at bounding box center [221, 196] width 48 height 6
click at [196, 195] on input "Copy event Attendees" at bounding box center [194, 195] width 5 height 5
checkbox input "true"
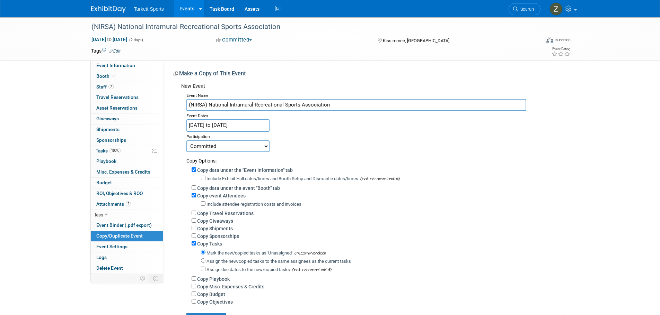
click at [212, 264] on label "Assign the new/copied tasks to the same assignees as the current tasks" at bounding box center [278, 261] width 144 height 5
click at [205, 263] on input "Assign the new/copied tasks to the same assignees as the current tasks" at bounding box center [203, 261] width 5 height 5
radio input "true"
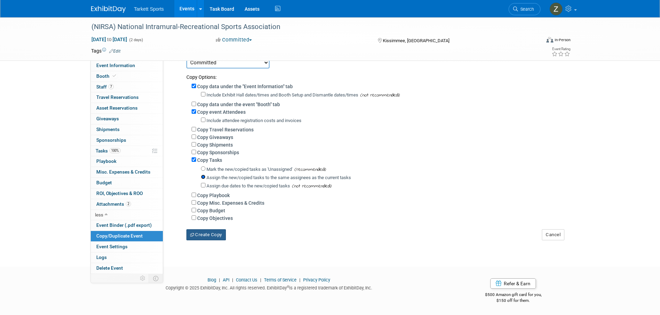
scroll to position [88, 0]
click at [204, 233] on button "Create Copy" at bounding box center [205, 235] width 39 height 11
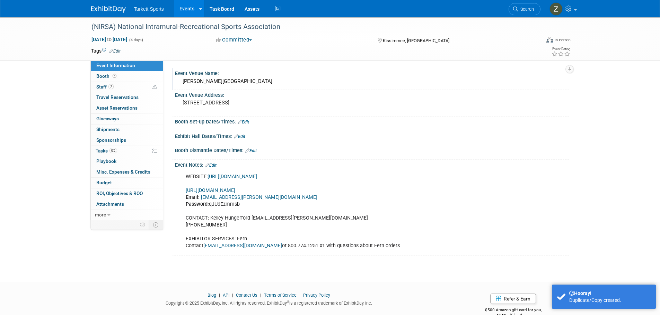
click at [228, 85] on div "[PERSON_NAME][GEOGRAPHIC_DATA]" at bounding box center [372, 81] width 384 height 11
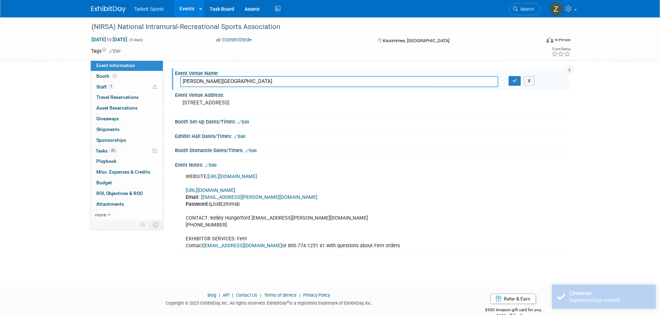
click at [228, 85] on input "[PERSON_NAME][GEOGRAPHIC_DATA]" at bounding box center [339, 81] width 318 height 11
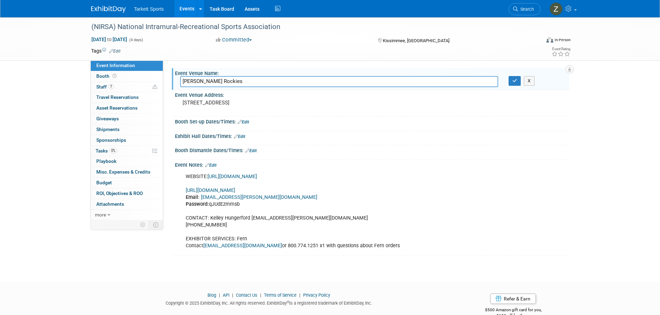
click at [204, 80] on input "Gaylord Rockies" at bounding box center [339, 81] width 318 height 11
paste input "Resort & Convention Center"
type input "Gaylord Rockies Resort & Convention Center"
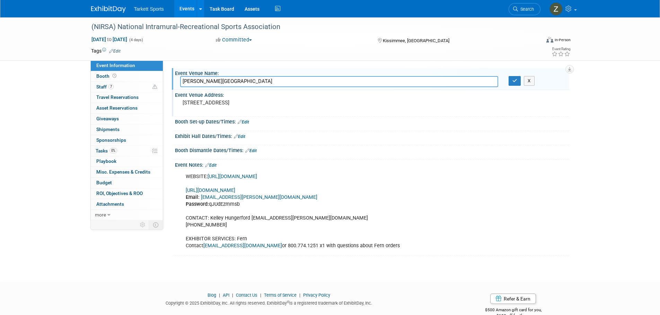
click at [212, 102] on pre "[STREET_ADDRESS]" at bounding box center [257, 103] width 149 height 6
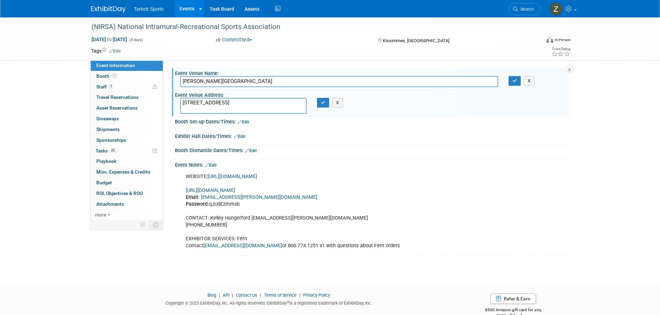
click at [212, 102] on textarea "[STREET_ADDRESS]" at bounding box center [243, 106] width 126 height 16
type textarea "6700 N Gaylord Rockies Blvd, Aurora, CO 80019"
click at [520, 81] on button "button" at bounding box center [514, 81] width 12 height 10
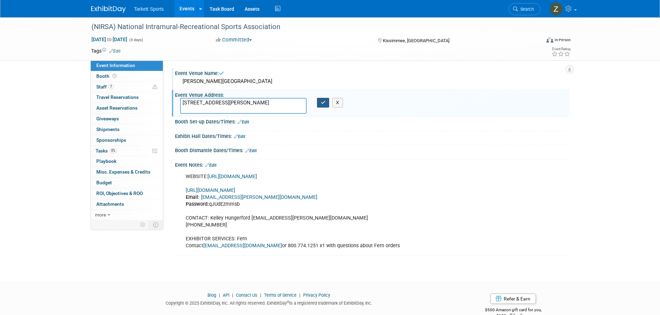
click at [320, 102] on button "button" at bounding box center [323, 103] width 12 height 10
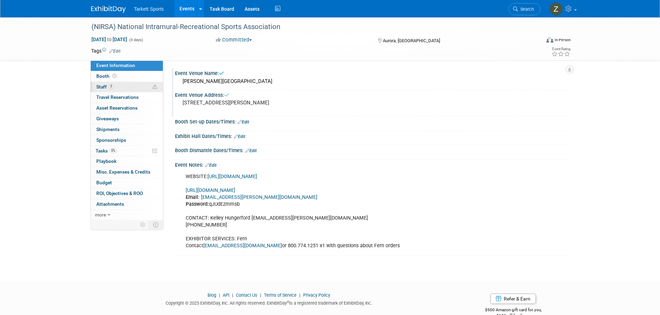
click at [140, 89] on link "7 Staff 7" at bounding box center [127, 87] width 72 height 10
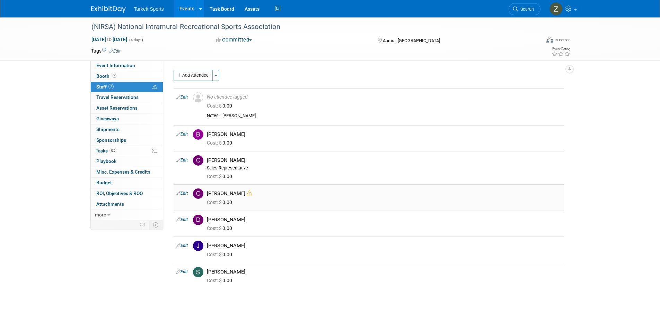
click at [190, 191] on td "Edit" at bounding box center [182, 198] width 17 height 26
click at [186, 193] on link "Edit" at bounding box center [181, 193] width 11 height 5
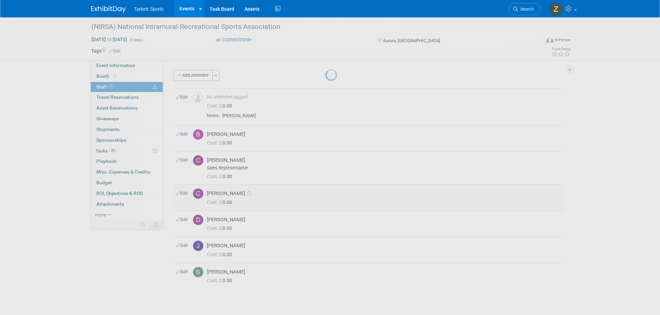
select select "9fbfed65-c3b5-410f-a769-e6f46d33c821"
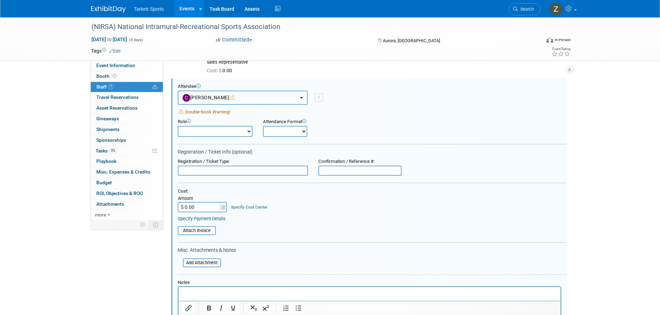
click at [205, 97] on span "[PERSON_NAME]" at bounding box center [209, 98] width 53 height 6
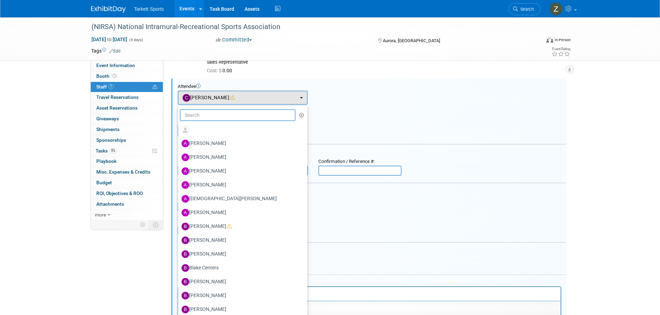
click at [210, 118] on input "text" at bounding box center [238, 115] width 116 height 12
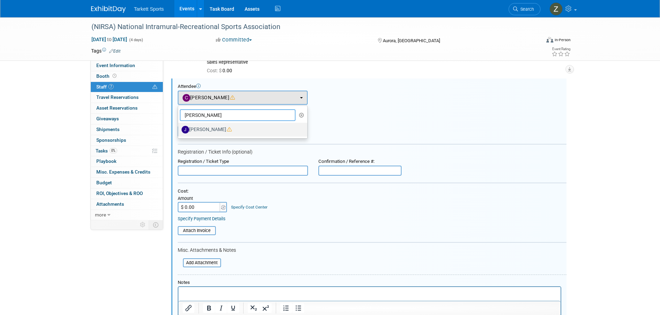
type input "Jed"
click at [211, 131] on label "[PERSON_NAME]" at bounding box center [240, 129] width 119 height 11
click at [179, 131] on input "[PERSON_NAME]" at bounding box center [177, 129] width 5 height 5
select select "e0ec2935-0332-4aaf-89f4-99f6dbc476a8"
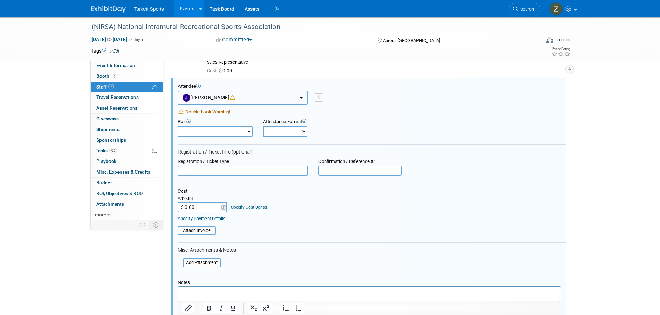
click at [234, 99] on icon "button" at bounding box center [232, 97] width 5 height 5
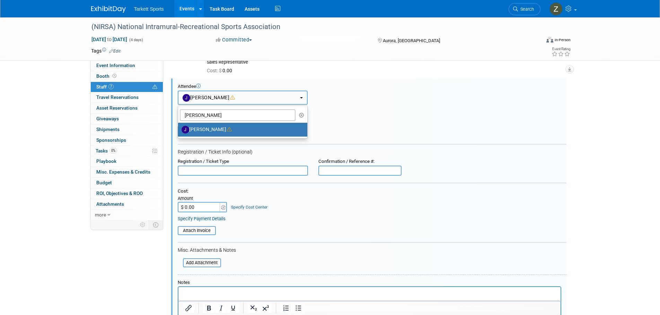
click at [234, 99] on icon "button" at bounding box center [232, 97] width 5 height 5
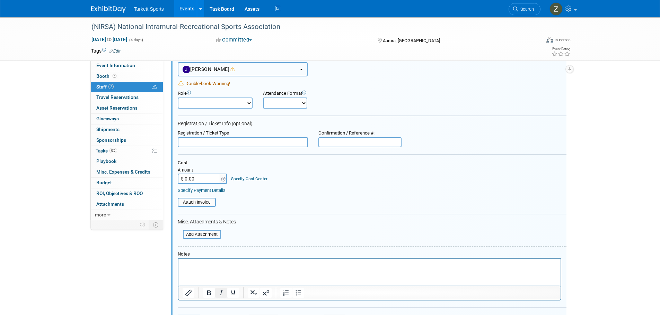
scroll to position [210, 0]
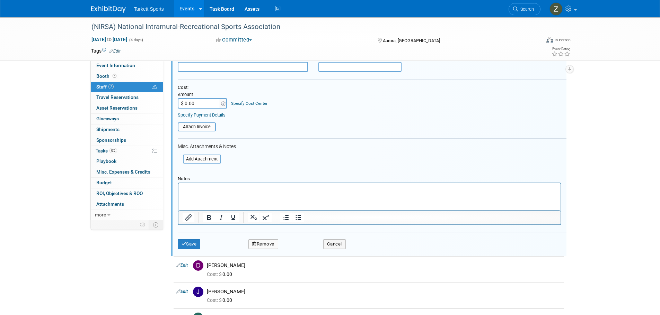
click at [195, 239] on div "Save Remove Cancel" at bounding box center [372, 243] width 389 height 22
click at [195, 242] on button "Save" at bounding box center [189, 245] width 23 height 10
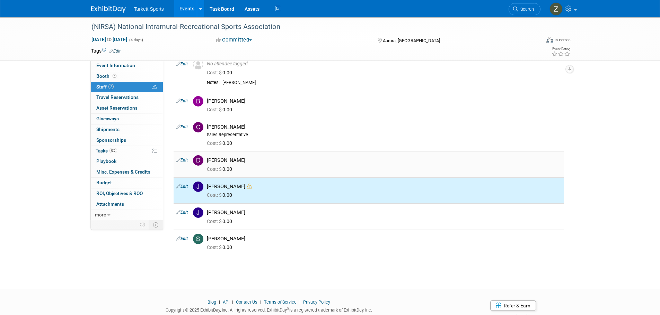
scroll to position [21, 0]
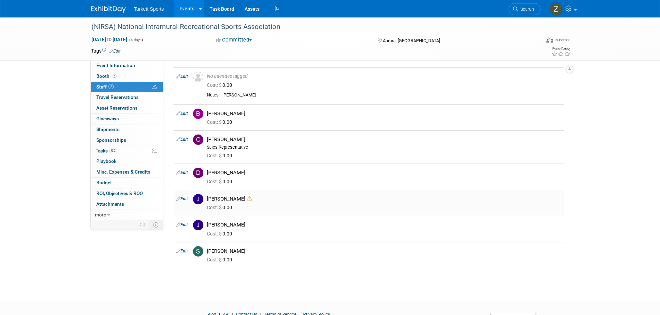
click at [249, 199] on icon at bounding box center [249, 198] width 5 height 5
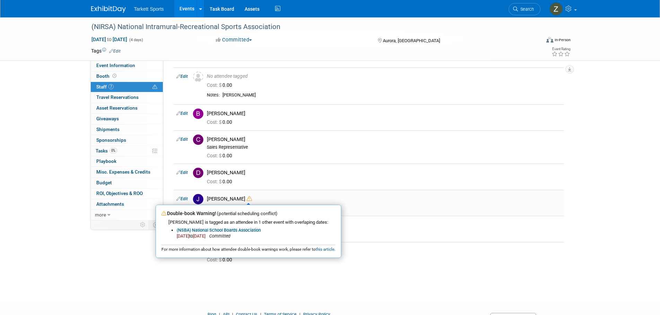
click at [249, 199] on icon at bounding box center [249, 198] width 5 height 5
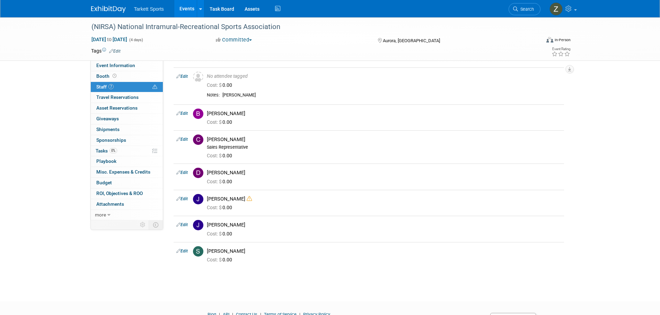
click at [41, 153] on div "(NIRSA) National Intramural-Recreational Sports Association Apr 8, 2026 to Apr …" at bounding box center [330, 143] width 660 height 293
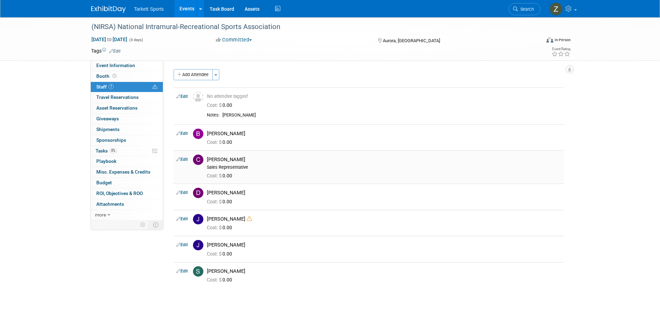
scroll to position [0, 0]
click at [139, 154] on link "0% Tasks 0%" at bounding box center [127, 151] width 72 height 10
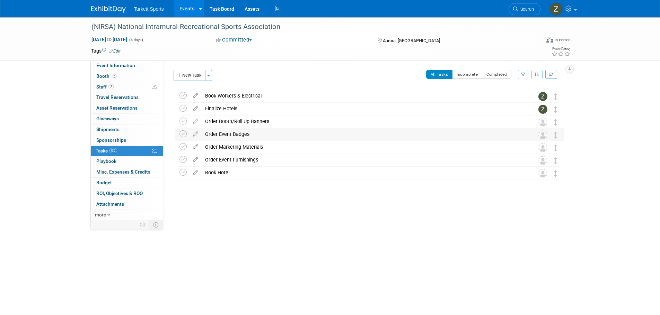
click at [245, 132] on div "Order Event Badges" at bounding box center [363, 134] width 323 height 12
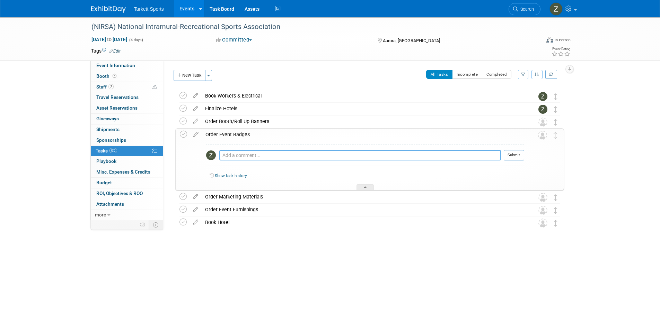
click at [249, 158] on textarea at bounding box center [360, 155] width 282 height 10
paste textarea "Each 10x10 space receives 3 badges for booth staff. These include full-conferen…"
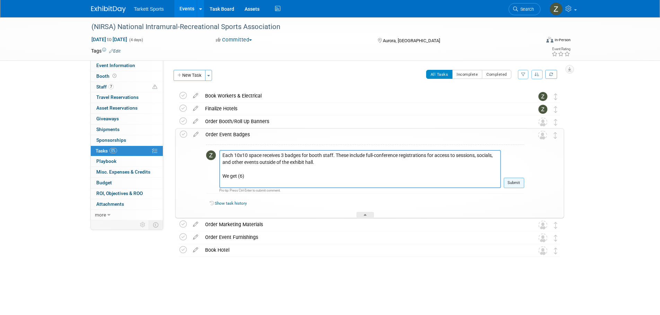
type textarea "Each 10x10 space receives 3 badges for booth staff. These include full-conferen…"
click at [512, 183] on button "Submit" at bounding box center [514, 183] width 20 height 10
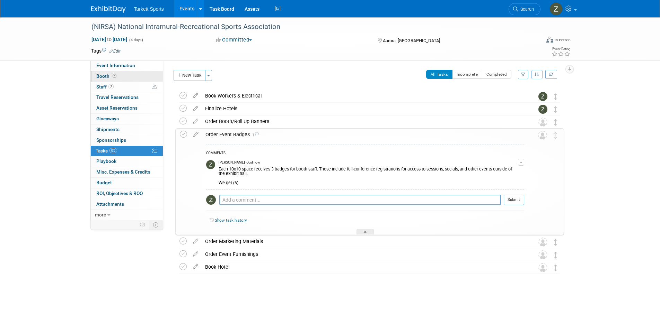
click at [121, 78] on link "Booth" at bounding box center [127, 76] width 72 height 10
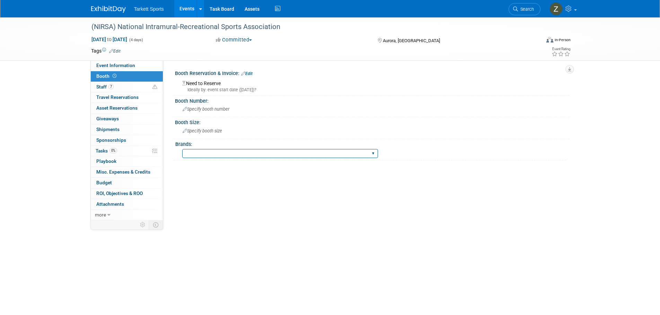
click at [206, 152] on select "FieldTurf FieldTurf, Classic Turf FieldTurf, Beynon FieldTurf, Indoor FieldTurf…" at bounding box center [280, 153] width 196 height 9
click at [60, 11] on div "Tarkett Sports Events Add Event Bulk Upload Events Shareable Event Boards Recen…" at bounding box center [330, 9] width 660 height 18
click at [524, 9] on span "Search" at bounding box center [526, 9] width 16 height 5
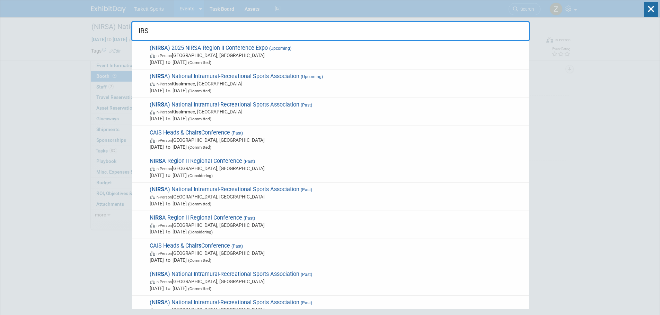
type input "IRSA"
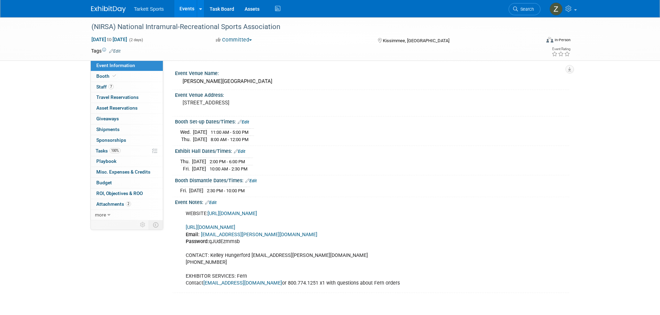
click at [146, 75] on link "Booth" at bounding box center [127, 76] width 72 height 10
select select "FieldTurf, [PERSON_NAME], Indoor"
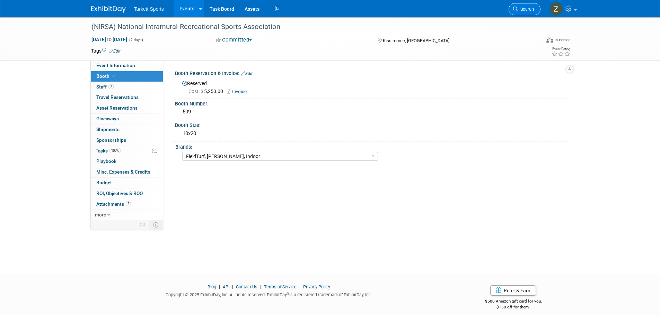
click at [529, 9] on span "Search" at bounding box center [526, 9] width 16 height 5
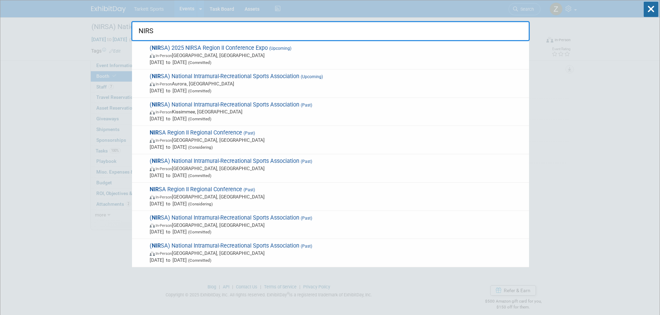
type input "NIRSA"
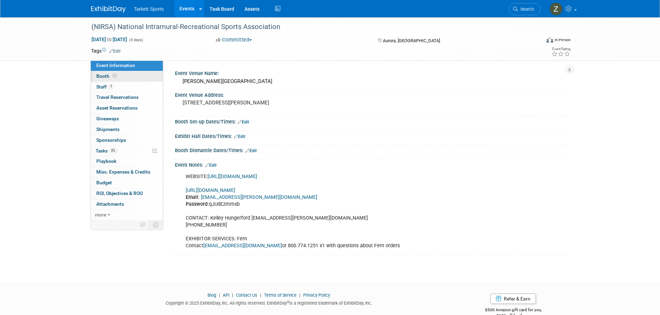
click at [131, 75] on link "Booth" at bounding box center [127, 76] width 72 height 10
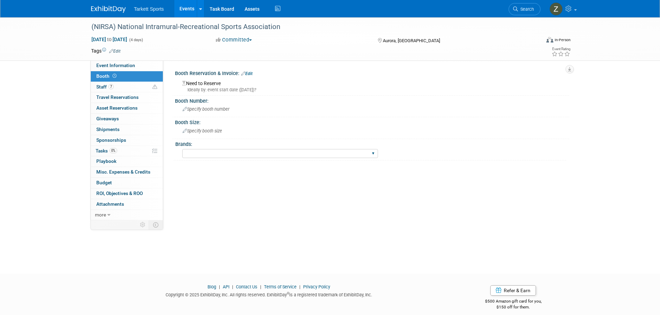
click at [198, 149] on div "FieldTurf FieldTurf, Classic Turf FieldTurf, [PERSON_NAME][GEOGRAPHIC_DATA], In…" at bounding box center [280, 154] width 196 height 13
click at [200, 160] on div "Brands: FieldTurf FieldTurf, [GEOGRAPHIC_DATA], [PERSON_NAME][GEOGRAPHIC_DATA],…" at bounding box center [370, 149] width 392 height 21
click at [198, 155] on select "FieldTurf FieldTurf, Classic Turf FieldTurf, [PERSON_NAME][GEOGRAPHIC_DATA], In…" at bounding box center [280, 153] width 196 height 9
select select "FieldTurf, [PERSON_NAME], Indoor"
click at [182, 149] on select "FieldTurf FieldTurf, Classic Turf FieldTurf, [PERSON_NAME][GEOGRAPHIC_DATA], In…" at bounding box center [280, 153] width 196 height 9
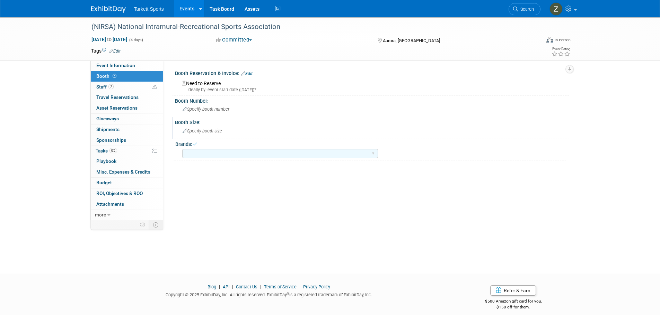
click at [211, 129] on span "Specify booth size" at bounding box center [202, 130] width 39 height 5
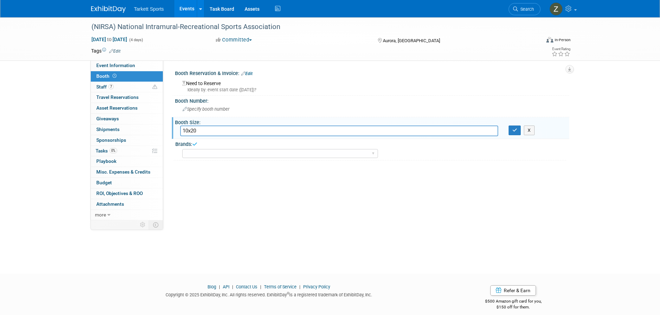
type input "10x20"
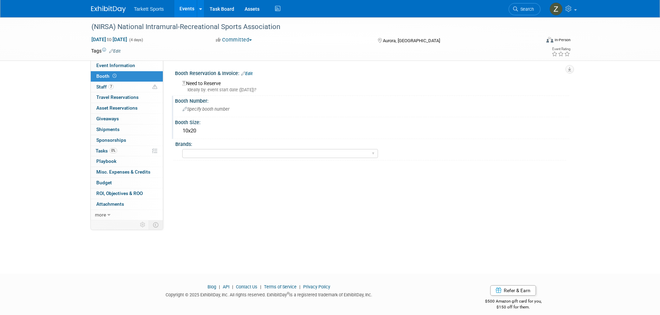
click at [203, 113] on div "Specify booth number" at bounding box center [372, 109] width 384 height 11
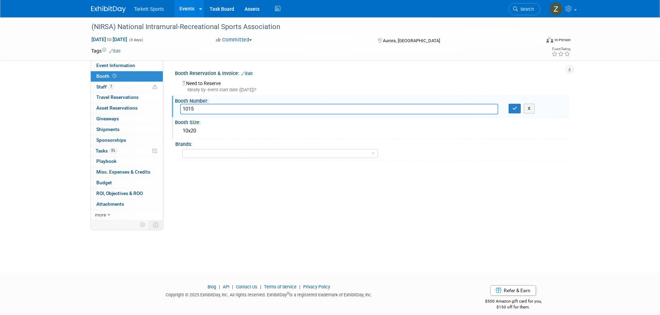
type input "1015"
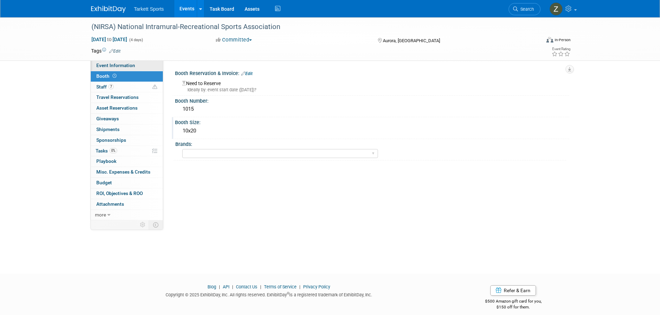
click at [121, 62] on link "Event Information" at bounding box center [127, 66] width 72 height 10
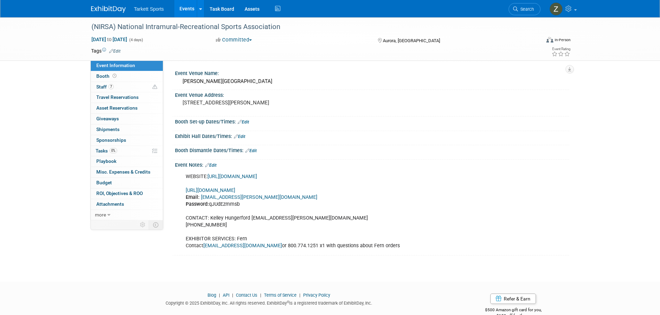
click at [215, 165] on link "Edit" at bounding box center [210, 165] width 11 height 5
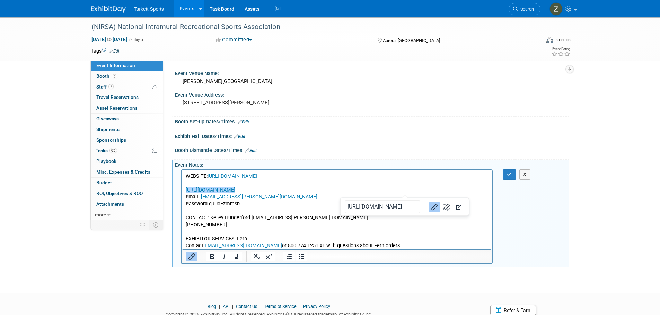
drag, startPoint x: 407, startPoint y: 190, endPoint x: 181, endPoint y: 188, distance: 225.1
click at [181, 188] on html "WEBSITE: [URL][DOMAIN_NAME] [URL][DOMAIN_NAME]﻿ Email: [EMAIL_ADDRESS][PERSON_N…" at bounding box center [336, 209] width 311 height 79
click at [353, 185] on p "WEBSITE: [URL][DOMAIN_NAME] [URL][DOMAIN_NAME] Email: [EMAIL_ADDRESS][PERSON_NA…" at bounding box center [336, 211] width 303 height 77
click at [354, 187] on p "WEBSITE: [URL][DOMAIN_NAME] [URL][DOMAIN_NAME] Email: [EMAIL_ADDRESS][PERSON_NA…" at bounding box center [336, 211] width 303 height 77
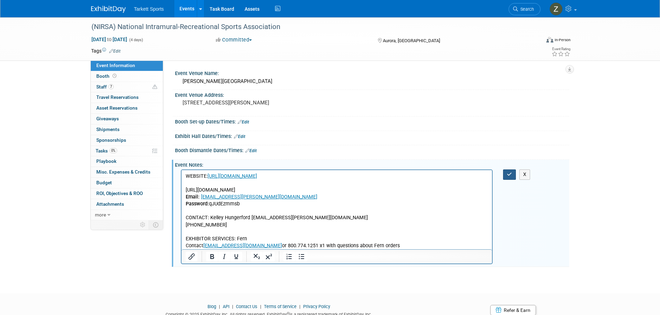
click at [505, 172] on button "button" at bounding box center [509, 175] width 13 height 10
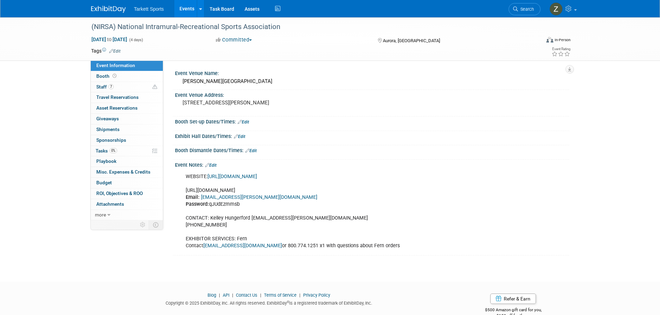
click at [214, 162] on div "Event Notes: Edit" at bounding box center [372, 164] width 394 height 9
click at [214, 165] on link "Edit" at bounding box center [210, 165] width 11 height 5
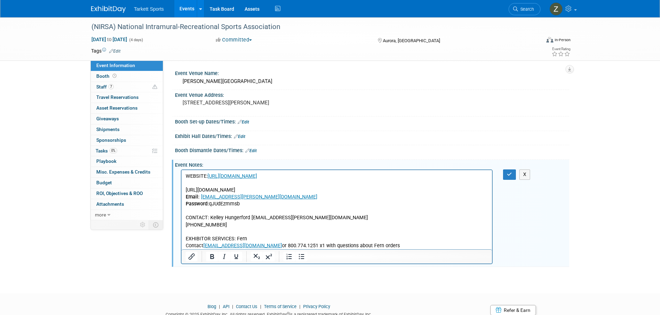
drag, startPoint x: 346, startPoint y: 191, endPoint x: 202, endPoint y: 191, distance: 144.1
click at [203, 191] on p "WEBSITE: [URL][DOMAIN_NAME] [URL][DOMAIN_NAME] Email: [EMAIL_ADDRESS][PERSON_NA…" at bounding box center [336, 211] width 303 height 77
click at [202, 191] on p "WEBSITE: [URL][DOMAIN_NAME] [URL][DOMAIN_NAME] Email: [EMAIL_ADDRESS][PERSON_NA…" at bounding box center [336, 211] width 303 height 77
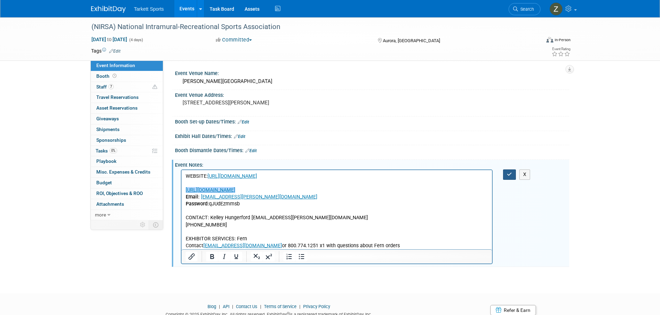
click at [507, 172] on button "button" at bounding box center [509, 175] width 13 height 10
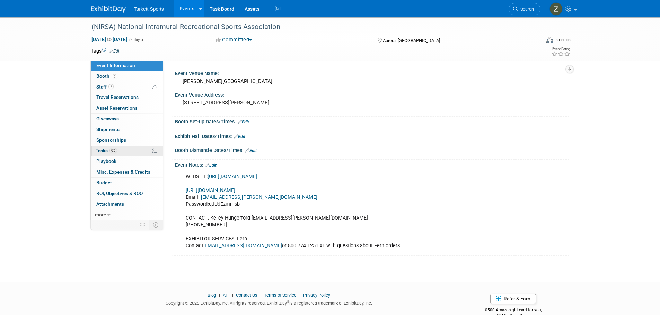
click at [124, 148] on link "0% Tasks 0%" at bounding box center [127, 151] width 72 height 10
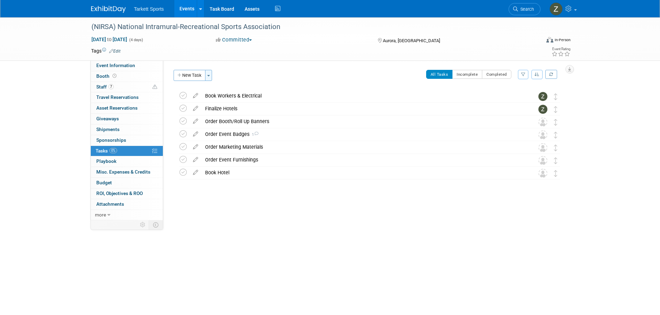
click at [209, 77] on button "Toggle Dropdown" at bounding box center [208, 75] width 7 height 11
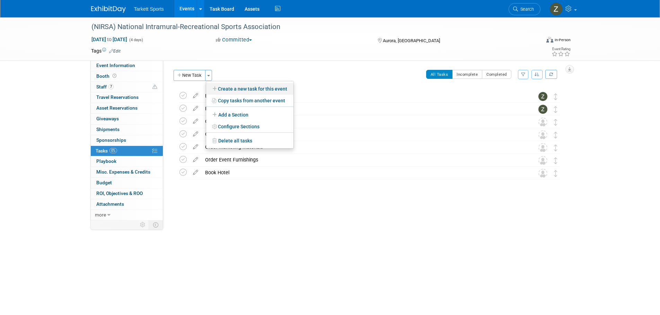
click at [235, 92] on link "Create a new task for this event" at bounding box center [249, 89] width 87 height 12
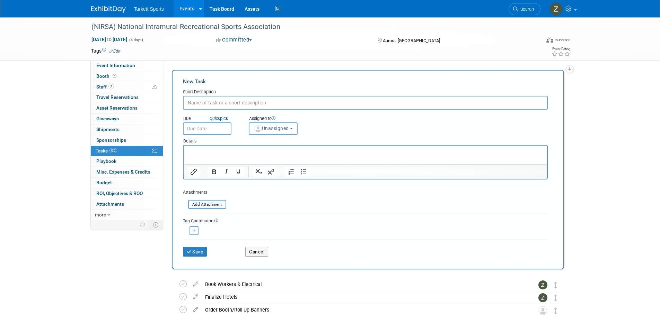
click at [233, 106] on input "text" at bounding box center [365, 103] width 365 height 14
type input "COI"
click at [273, 131] on span "Unassigned" at bounding box center [271, 129] width 35 height 6
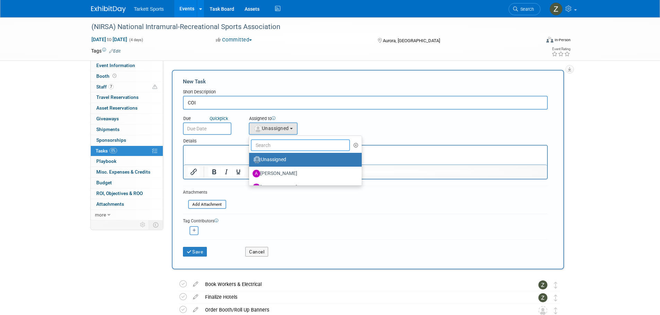
click at [280, 146] on input "text" at bounding box center [300, 146] width 99 height 12
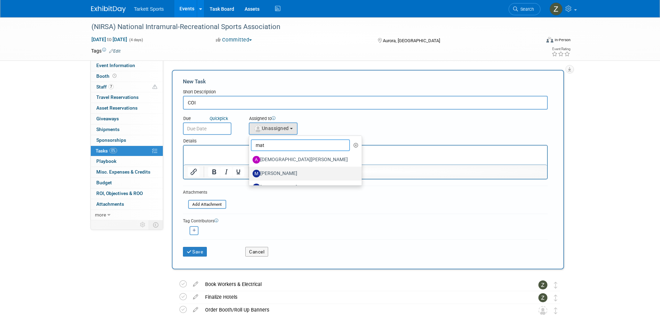
type input "mat"
click at [270, 172] on label "[PERSON_NAME]" at bounding box center [303, 173] width 102 height 11
click at [250, 172] on input "[PERSON_NAME]" at bounding box center [248, 173] width 5 height 5
select select "37455134-0a7f-4658-982f-d36eb0f17148"
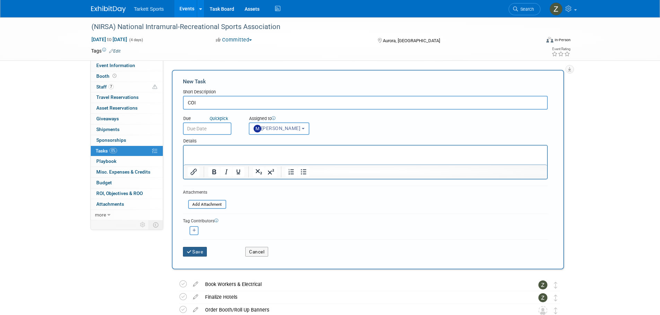
click at [197, 252] on button "Save" at bounding box center [195, 252] width 24 height 10
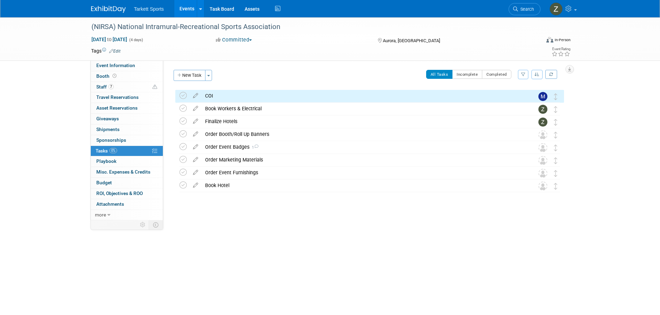
click at [219, 97] on div "COI" at bounding box center [363, 96] width 323 height 12
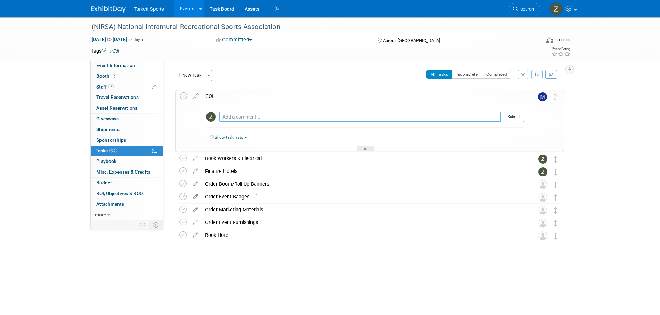
click at [228, 116] on textarea at bounding box center [360, 117] width 282 height 10
paste textarea "Please upload a certificate of insurance (COI) by [DATE]. Download a sample COI…"
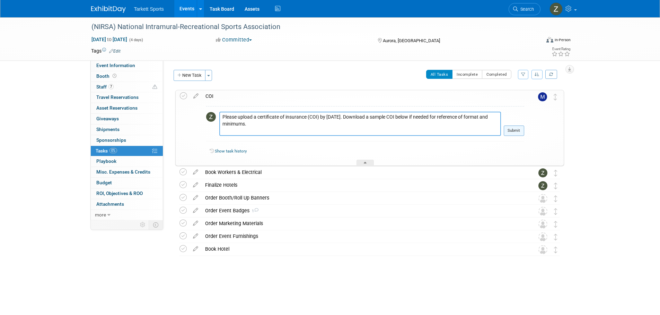
type textarea "Please upload a certificate of insurance (COI) by [DATE]. Download a sample COI…"
click at [518, 129] on button "Submit" at bounding box center [514, 131] width 20 height 10
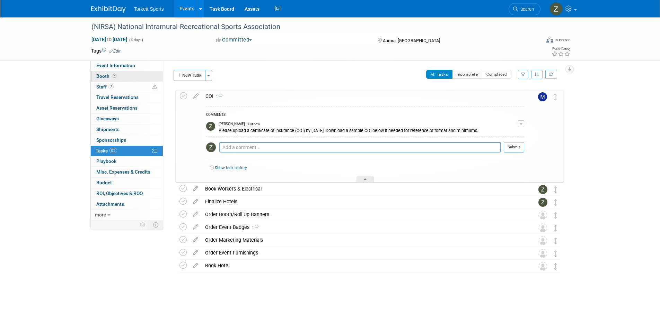
click at [121, 76] on link "Booth" at bounding box center [127, 76] width 72 height 10
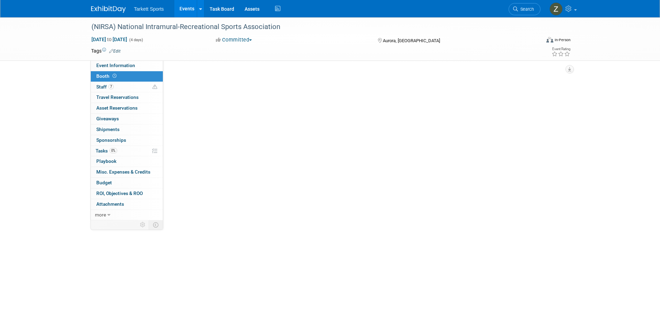
select select "FieldTurf, [PERSON_NAME], Indoor"
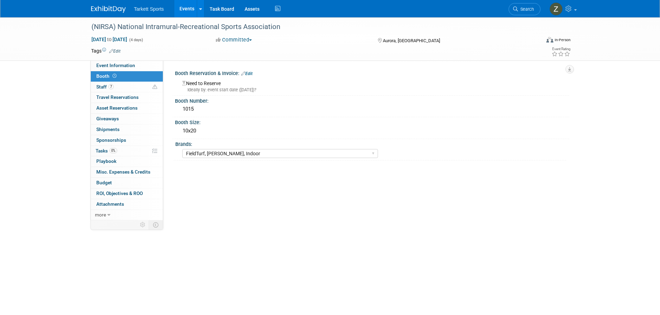
click at [249, 77] on div "Need to Reserve Ideally by: event start date ([DATE])?" at bounding box center [372, 85] width 394 height 17
click at [249, 75] on link "Edit" at bounding box center [246, 73] width 11 height 5
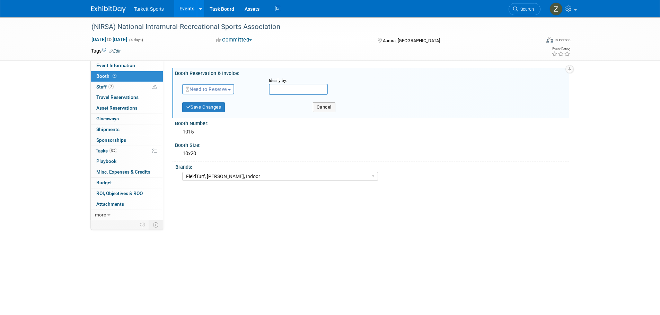
click at [218, 86] on button "Need to Reserve" at bounding box center [208, 89] width 52 height 10
click at [205, 108] on link "Reserved" at bounding box center [220, 111] width 74 height 10
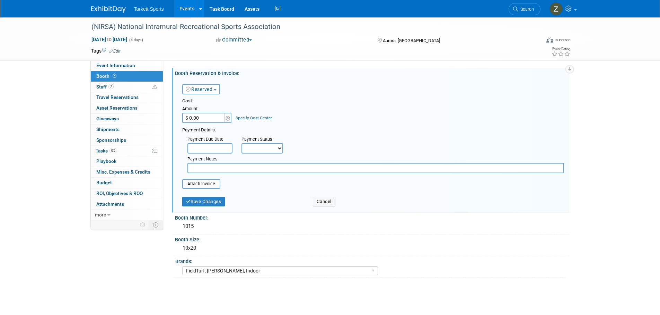
click at [196, 120] on input "$ 0.00" at bounding box center [203, 118] width 43 height 10
type input "$ 5,015.00"
click at [207, 180] on div "Attach Invoice" at bounding box center [201, 184] width 38 height 10
click at [209, 184] on input "file" at bounding box center [178, 184] width 82 height 8
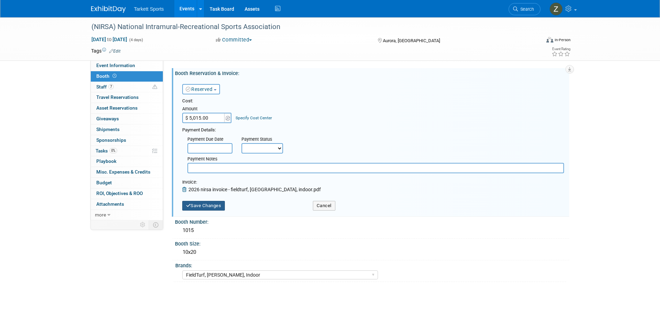
click at [203, 209] on button "Save Changes" at bounding box center [203, 206] width 43 height 10
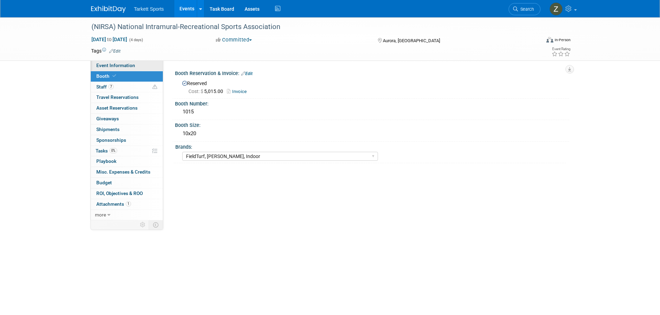
click at [143, 68] on link "Event Information" at bounding box center [127, 66] width 72 height 10
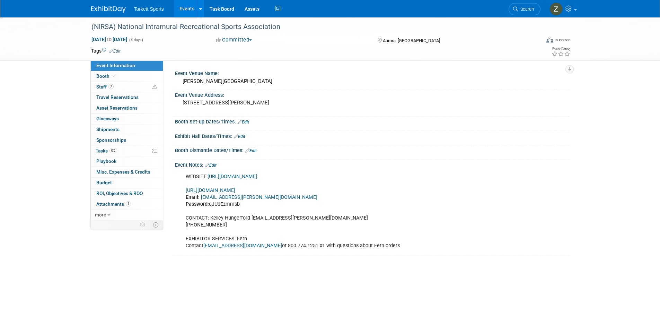
click at [213, 169] on div "WEBSITE: [URL][DOMAIN_NAME] [URL][DOMAIN_NAME] Email: [EMAIL_ADDRESS][PERSON_NA…" at bounding box center [370, 169] width 385 height 3
click at [212, 165] on link "Edit" at bounding box center [210, 165] width 11 height 5
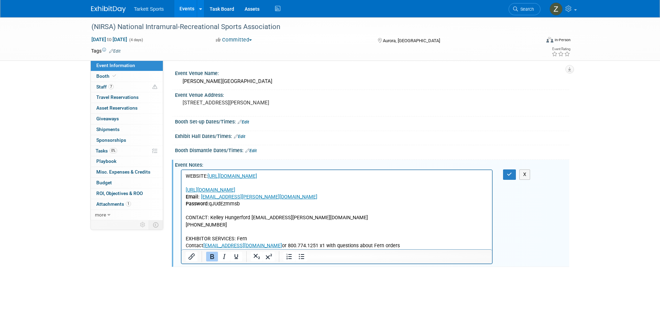
drag, startPoint x: 244, startPoint y: 205, endPoint x: 173, endPoint y: 198, distance: 71.4
click at [181, 198] on html "WEBSITE: [URL][DOMAIN_NAME] [URL][DOMAIN_NAME] Email: [EMAIL_ADDRESS][PERSON_NA…" at bounding box center [336, 209] width 311 height 79
click at [533, 5] on link "Search" at bounding box center [524, 9] width 32 height 12
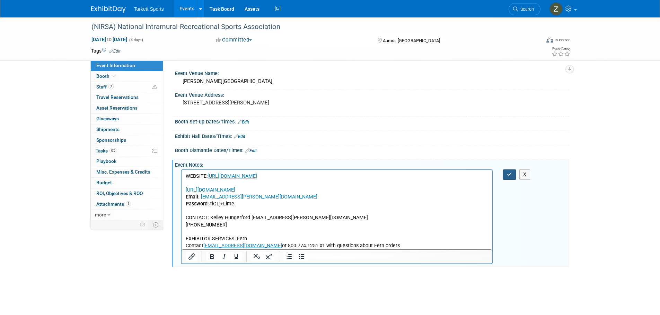
click at [509, 175] on icon "button" at bounding box center [509, 174] width 5 height 5
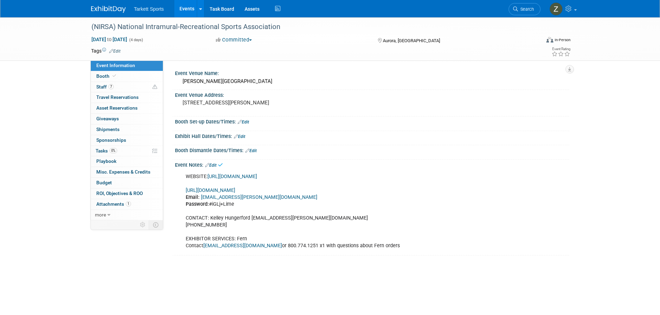
click at [248, 123] on link "Edit" at bounding box center [243, 122] width 11 height 5
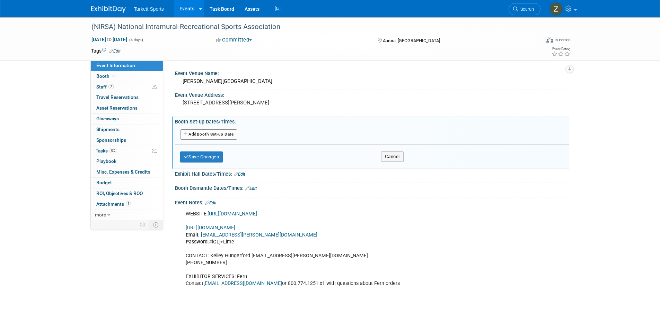
click at [216, 137] on button "Add Another Booth Set-up Date" at bounding box center [208, 135] width 57 height 10
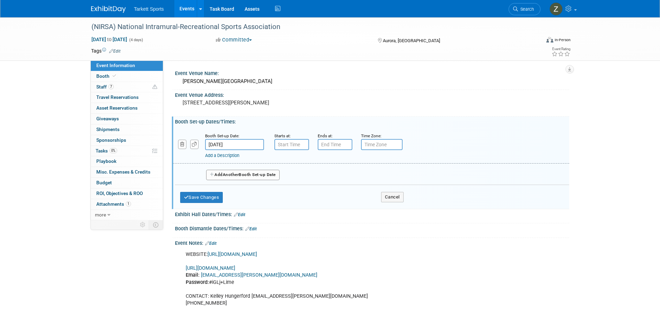
click at [231, 146] on input "[DATE]" at bounding box center [234, 144] width 59 height 11
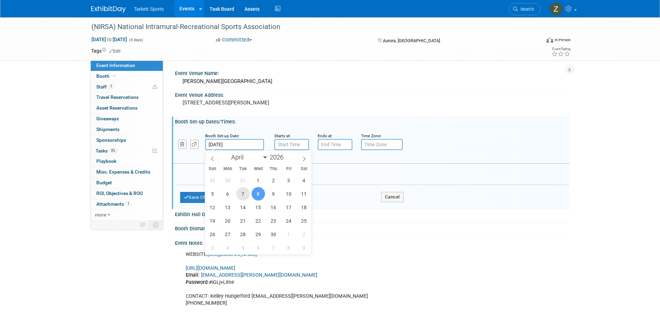
click at [246, 191] on span "7" at bounding box center [243, 194] width 14 height 14
type input "[DATE]"
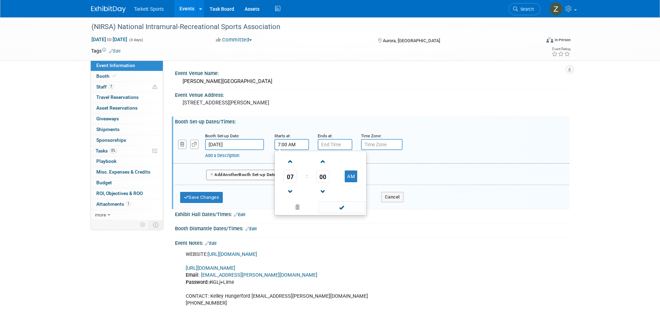
click at [283, 145] on input "7:00 AM" at bounding box center [291, 144] width 35 height 11
click at [291, 161] on span at bounding box center [290, 162] width 12 height 12
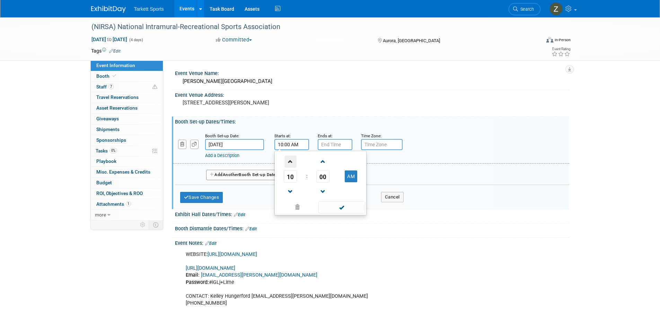
type input "11:00 AM"
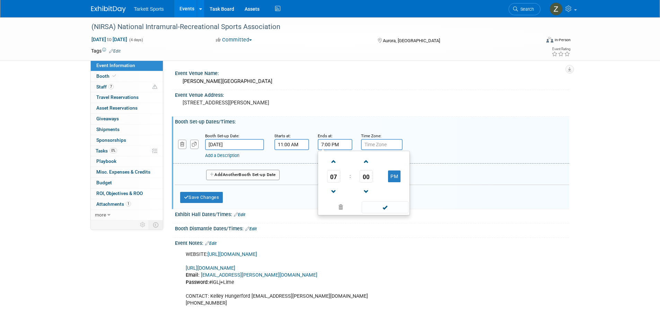
click at [326, 148] on input "7:00 PM" at bounding box center [335, 144] width 35 height 11
click at [332, 187] on span at bounding box center [334, 192] width 12 height 12
type input "5:00 PM"
click at [268, 175] on button "Add Another Booth Set-up Date" at bounding box center [242, 175] width 73 height 10
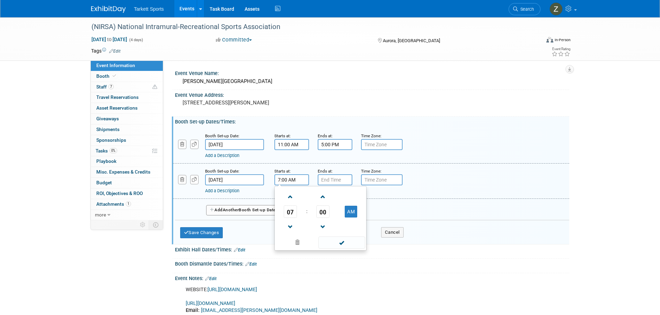
click at [302, 178] on input "7:00 AM" at bounding box center [291, 180] width 35 height 11
click at [289, 196] on span at bounding box center [290, 197] width 12 height 12
type input "8:00 AM"
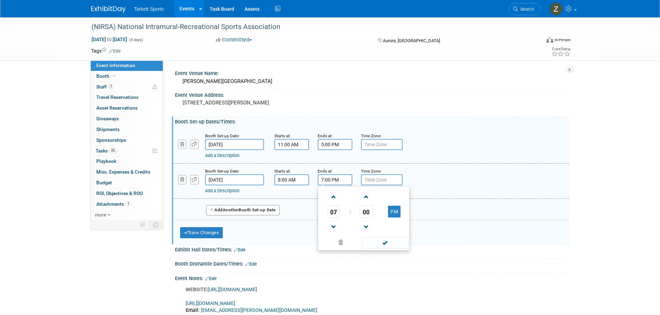
click at [325, 182] on input "7:00 PM" at bounding box center [335, 180] width 35 height 11
click at [334, 214] on span "07" at bounding box center [333, 212] width 13 height 12
click at [338, 197] on td "12" at bounding box center [330, 197] width 22 height 19
type input "12:00 PM"
click at [212, 230] on button "Save Changes" at bounding box center [201, 233] width 43 height 11
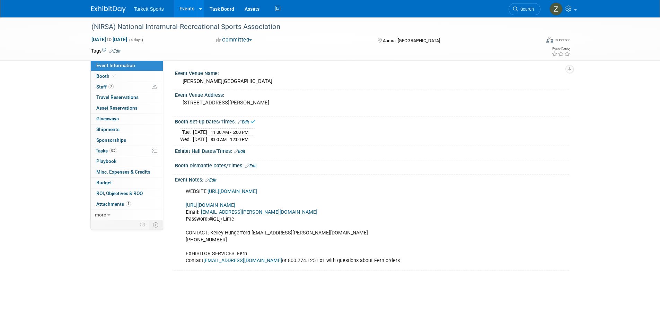
click at [244, 154] on div "Save Changes Cancel" at bounding box center [372, 156] width 394 height 4
click at [244, 151] on link "Edit" at bounding box center [239, 151] width 11 height 5
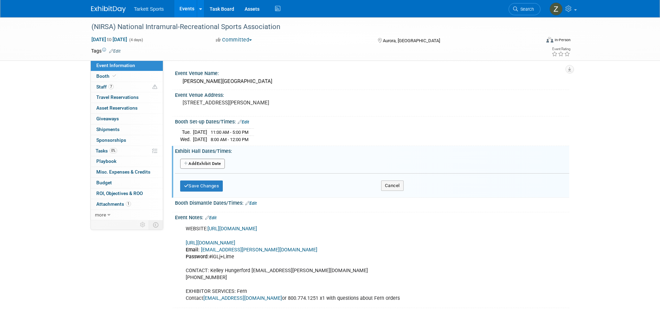
click at [219, 164] on button "Add Another Exhibit Date" at bounding box center [202, 164] width 45 height 10
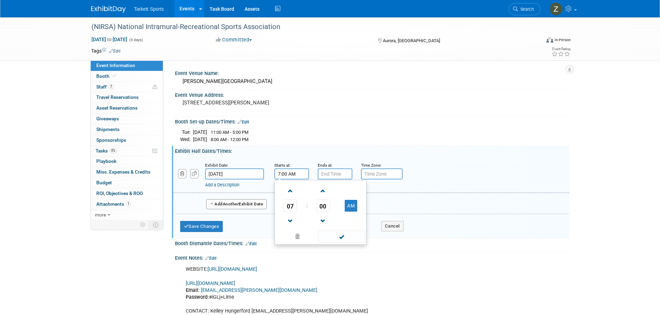
click at [279, 172] on input "7:00 AM" at bounding box center [291, 174] width 35 height 11
click at [280, 202] on td "07" at bounding box center [290, 206] width 29 height 12
click at [290, 209] on span "07" at bounding box center [290, 206] width 13 height 12
click at [329, 195] on td "02" at bounding box center [331, 191] width 22 height 19
click at [354, 204] on button "AM" at bounding box center [351, 206] width 12 height 12
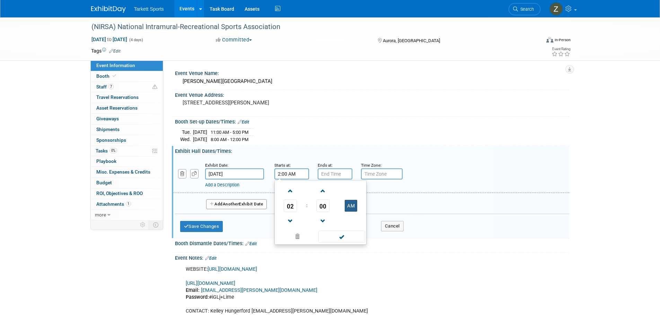
type input "2:00 PM"
click at [331, 175] on input "7:00 PM" at bounding box center [335, 174] width 35 height 11
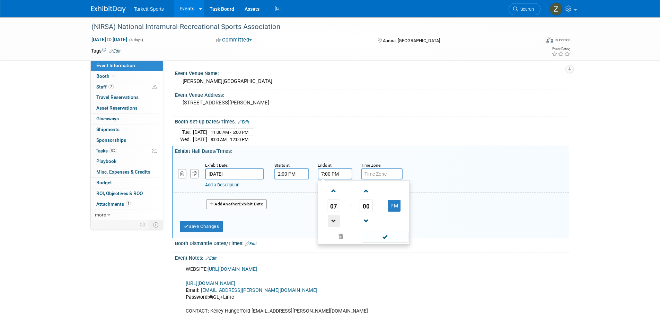
click at [340, 217] on td at bounding box center [333, 221] width 29 height 18
click at [339, 217] on span at bounding box center [334, 221] width 12 height 12
type input "5:00 PM"
click at [208, 204] on button "Add Another Exhibit Date" at bounding box center [236, 204] width 61 height 10
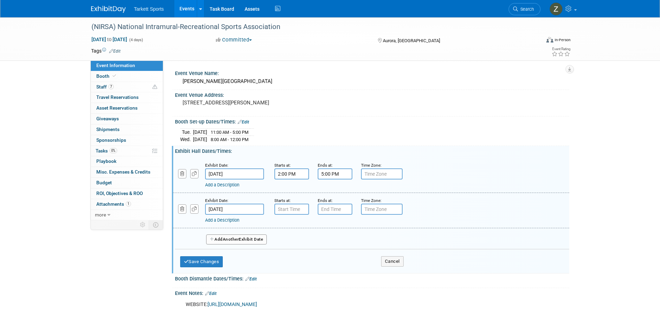
drag, startPoint x: 295, startPoint y: 199, endPoint x: 292, endPoint y: 206, distance: 7.3
click at [294, 202] on div "Starts at:" at bounding box center [290, 200] width 33 height 7
click at [292, 206] on input "7:00 AM" at bounding box center [291, 209] width 35 height 11
click at [291, 224] on span at bounding box center [290, 227] width 12 height 12
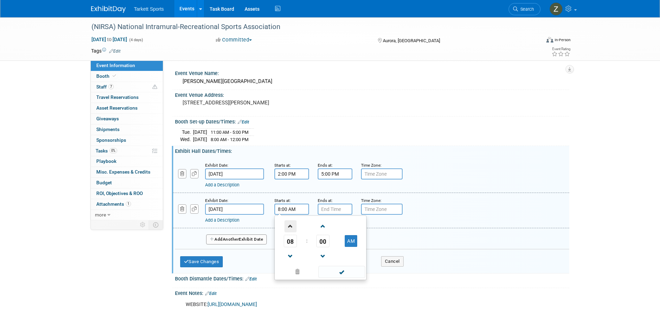
type input "9:00 AM"
click at [335, 210] on input "7:00 PM" at bounding box center [335, 209] width 35 height 11
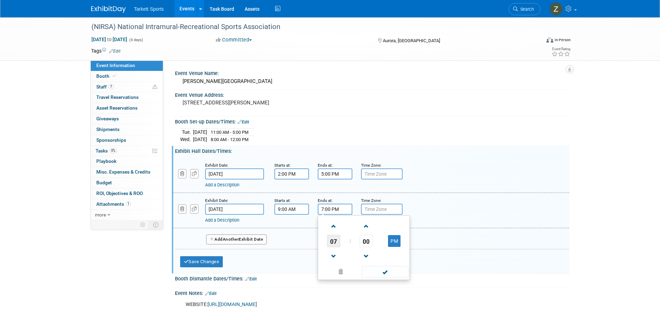
click at [334, 237] on span "07" at bounding box center [333, 241] width 13 height 12
click at [378, 223] on td "02" at bounding box center [375, 226] width 22 height 19
type input "2:00 PM"
click at [212, 261] on button "Save Changes" at bounding box center [201, 262] width 43 height 11
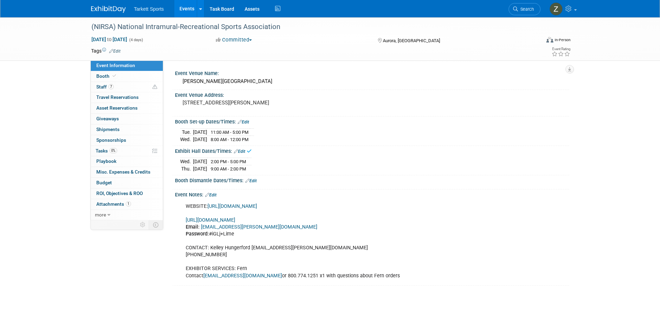
click at [251, 180] on link "Edit" at bounding box center [250, 181] width 11 height 5
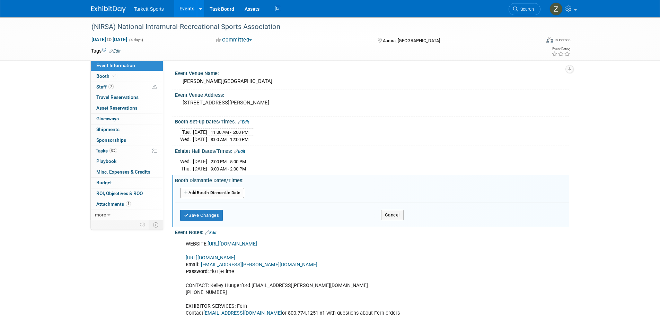
click at [243, 192] on button "Add Another Booth Dismantle Date" at bounding box center [212, 193] width 64 height 10
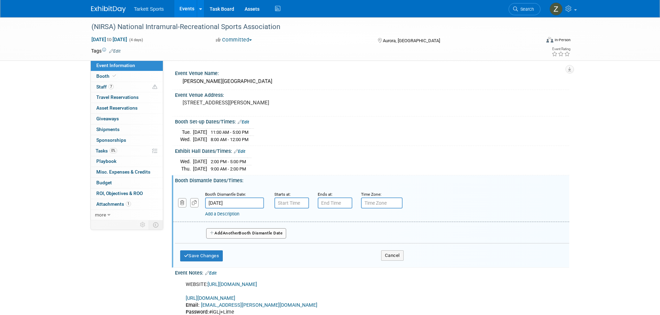
click at [255, 200] on input "[DATE]" at bounding box center [234, 203] width 59 height 11
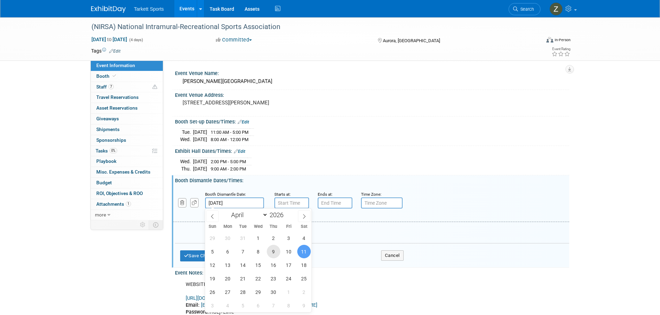
click at [277, 252] on span "9" at bounding box center [274, 252] width 14 height 14
type input "[DATE]"
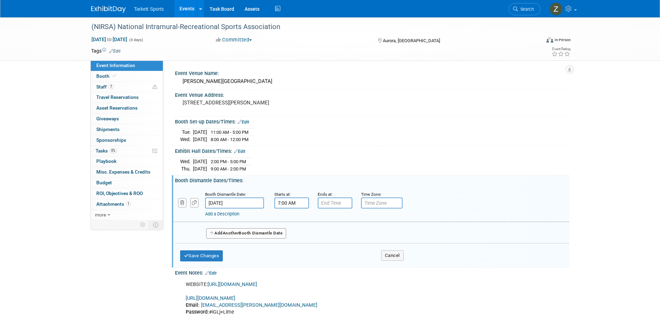
click at [288, 204] on input "7:00 AM" at bounding box center [291, 203] width 35 height 11
click at [293, 235] on span "07" at bounding box center [290, 235] width 13 height 12
click at [325, 222] on td "02" at bounding box center [331, 220] width 22 height 19
click at [350, 234] on button "AM" at bounding box center [351, 235] width 12 height 12
type input "2:00 PM"
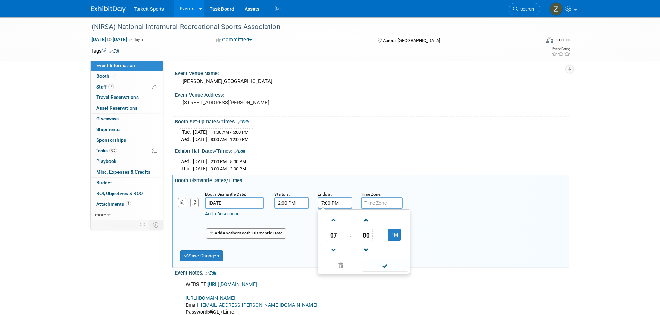
click at [335, 206] on input "7:00 PM" at bounding box center [335, 203] width 35 height 11
click at [333, 228] on table "07 : 00 PM" at bounding box center [363, 235] width 89 height 48
click at [331, 223] on span at bounding box center [334, 220] width 12 height 12
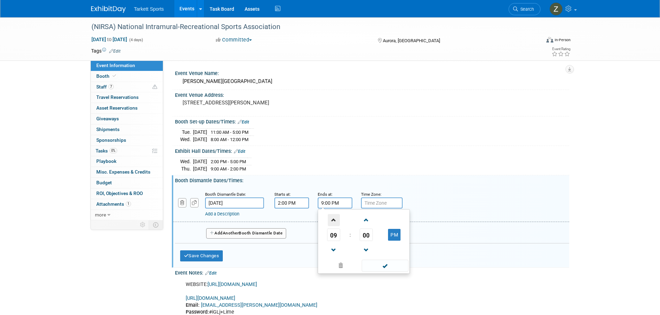
type input "10:00 PM"
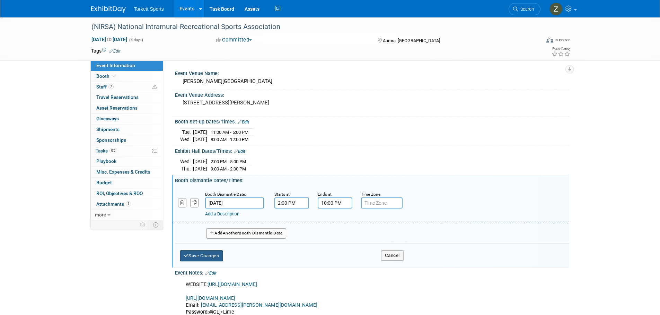
click at [222, 254] on button "Save Changes" at bounding box center [201, 256] width 43 height 11
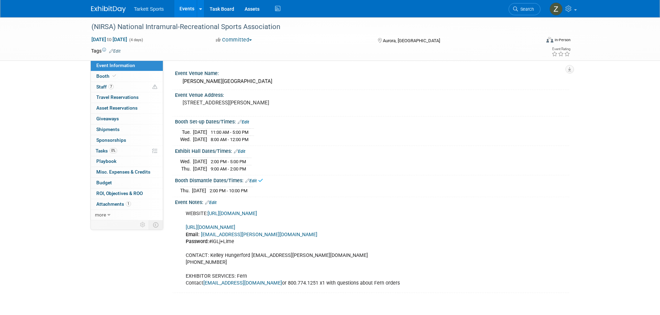
click at [139, 43] on div "[DATE] to [DATE] (4 days)" at bounding box center [147, 39] width 112 height 7
click at [127, 41] on span "[DATE] to [DATE]" at bounding box center [109, 39] width 36 height 6
select select "3"
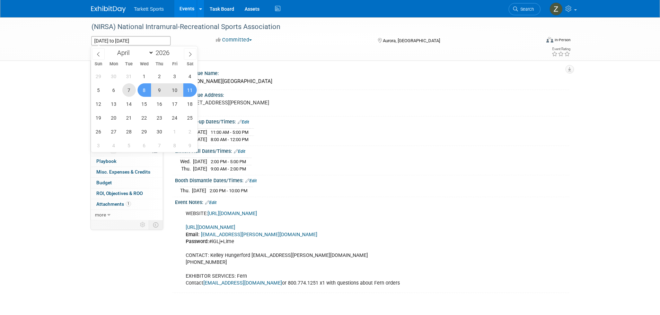
click at [131, 88] on span "7" at bounding box center [129, 90] width 14 height 14
type input "[DATE]"
click at [160, 89] on span "9" at bounding box center [160, 90] width 14 height 14
